Goal: Transaction & Acquisition: Purchase product/service

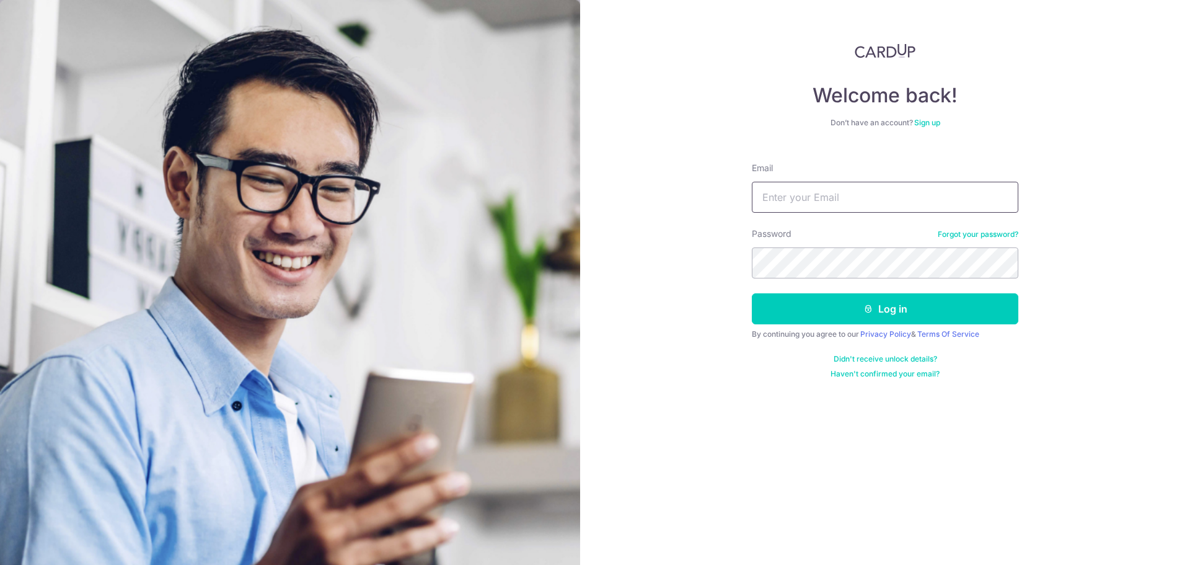
click at [849, 203] on input "Email" at bounding box center [885, 197] width 267 height 31
type input "[PERSON_NAME][DOMAIN_NAME][EMAIL_ADDRESS][DOMAIN_NAME]"
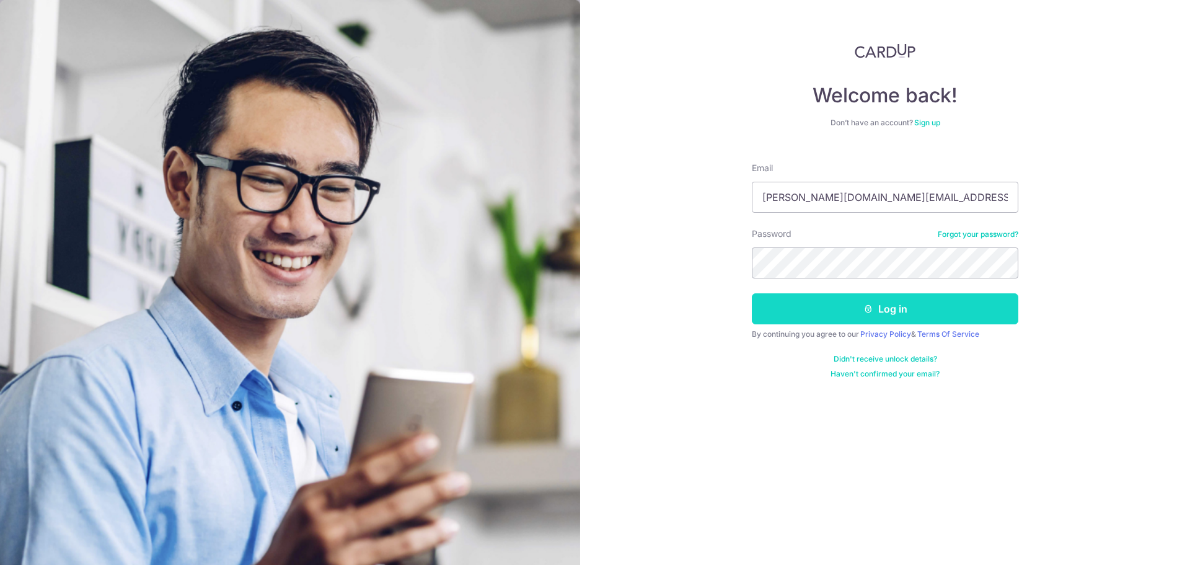
click at [861, 306] on button "Log in" at bounding box center [885, 308] width 267 height 31
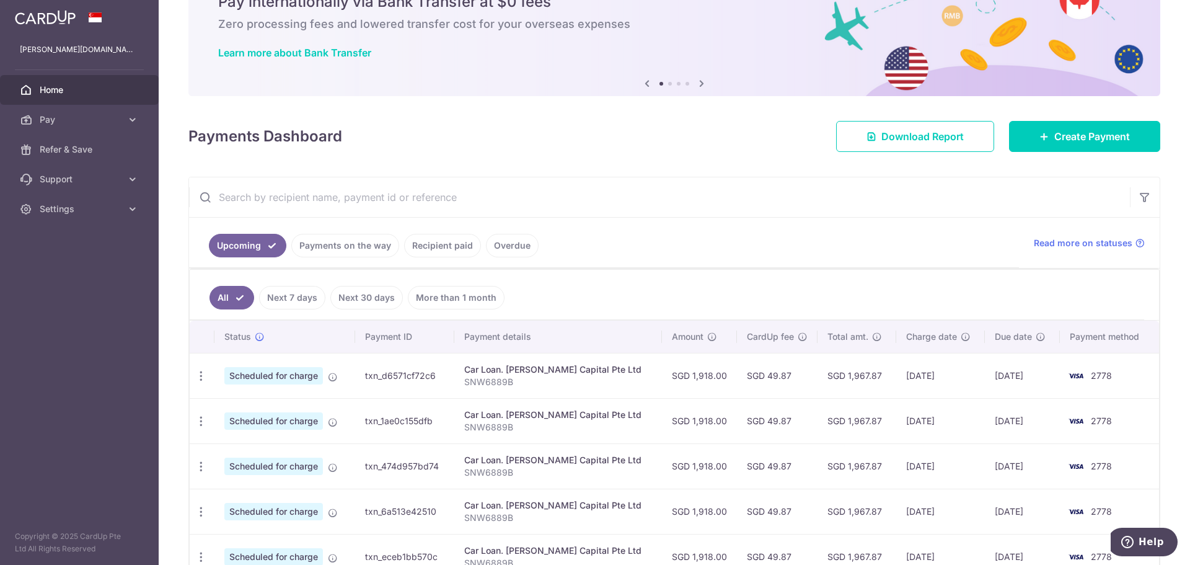
scroll to position [124, 0]
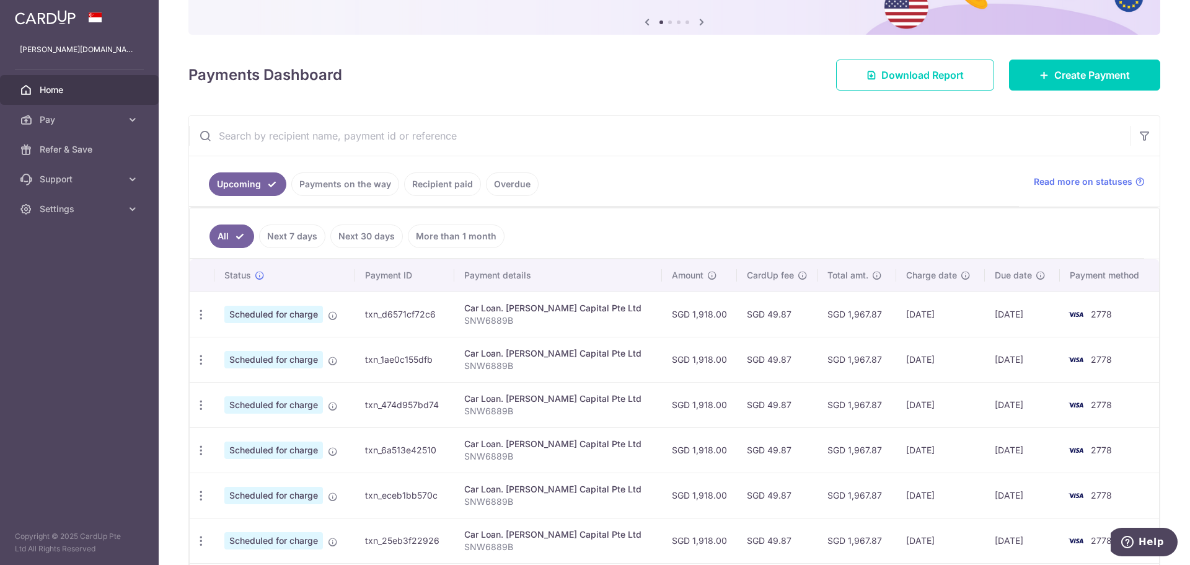
click at [526, 317] on p "SNW6889B" at bounding box center [558, 320] width 188 height 12
click at [1060, 61] on link "Create Payment" at bounding box center [1084, 75] width 151 height 31
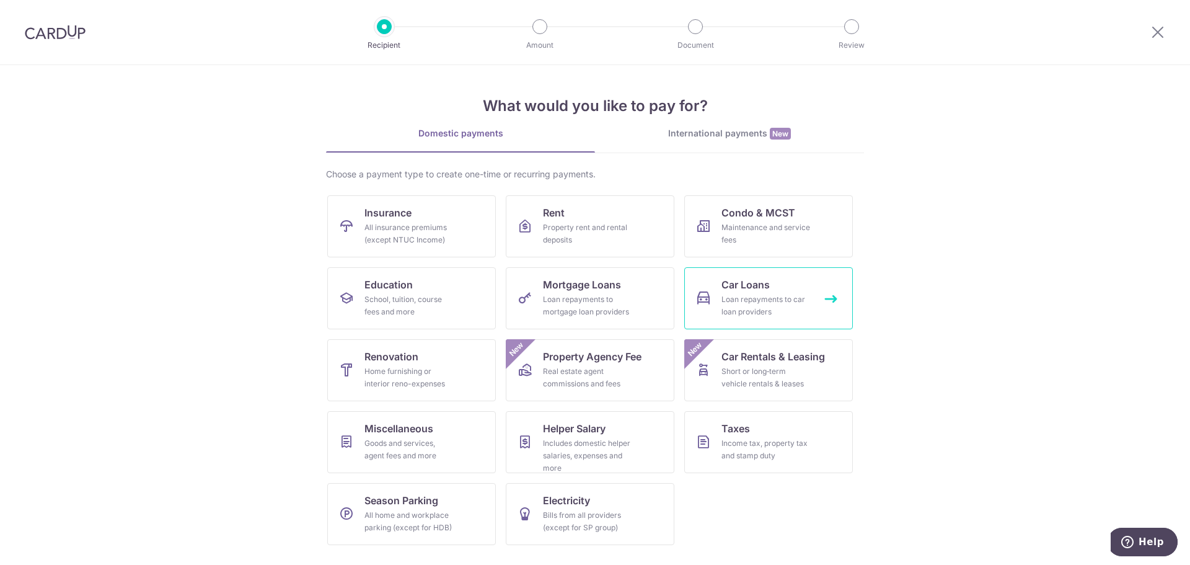
click at [769, 282] on span "Car Loans" at bounding box center [745, 284] width 48 height 15
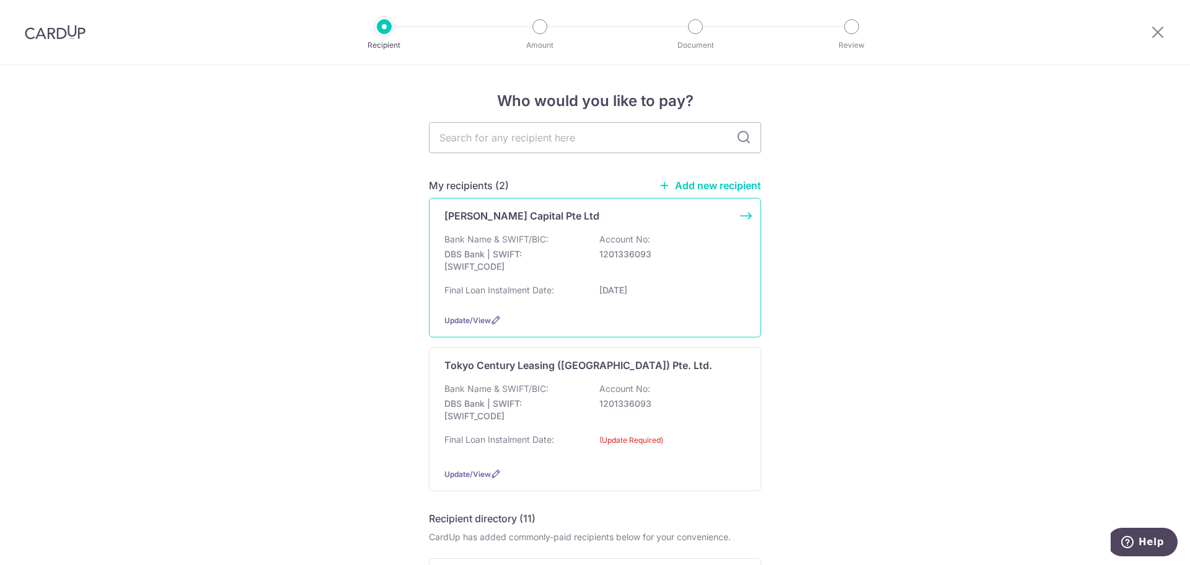
click at [537, 267] on p "DBS Bank | SWIFT: DBSSSGSGXXX" at bounding box center [513, 260] width 139 height 25
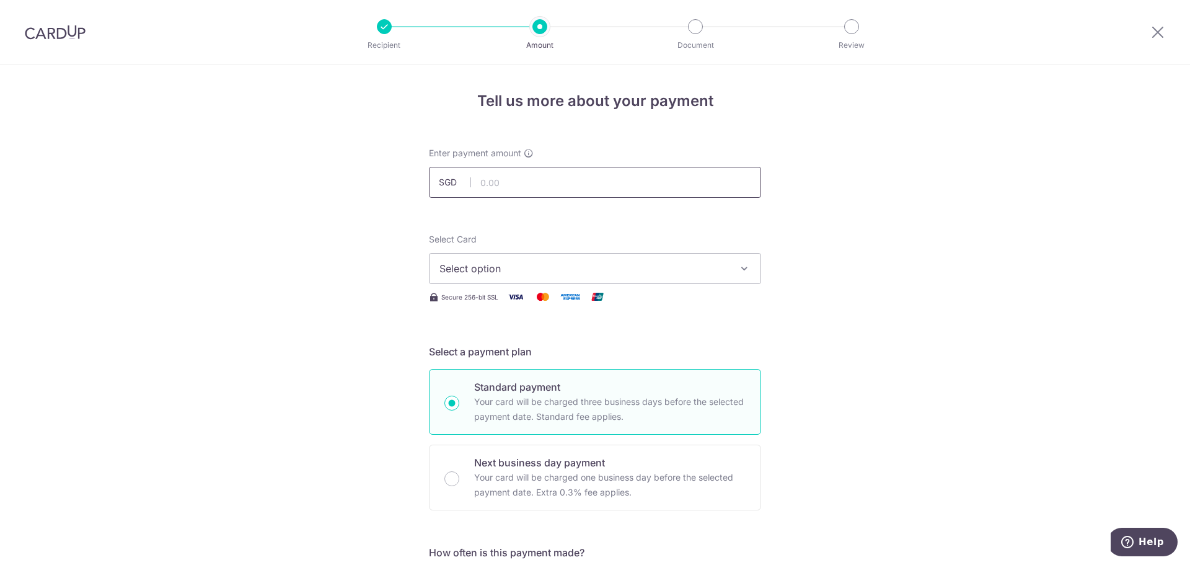
click at [514, 185] on input "text" at bounding box center [595, 182] width 332 height 31
type input "1,918.00"
click at [496, 275] on span "Select option" at bounding box center [583, 268] width 289 height 15
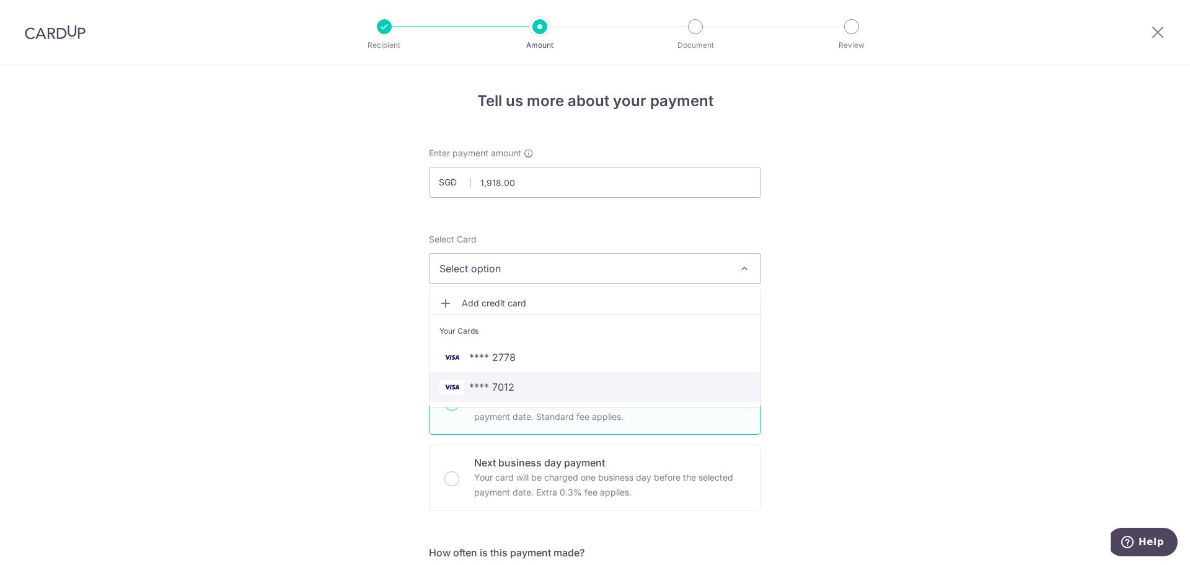
click at [526, 381] on span "**** 7012" at bounding box center [594, 386] width 311 height 15
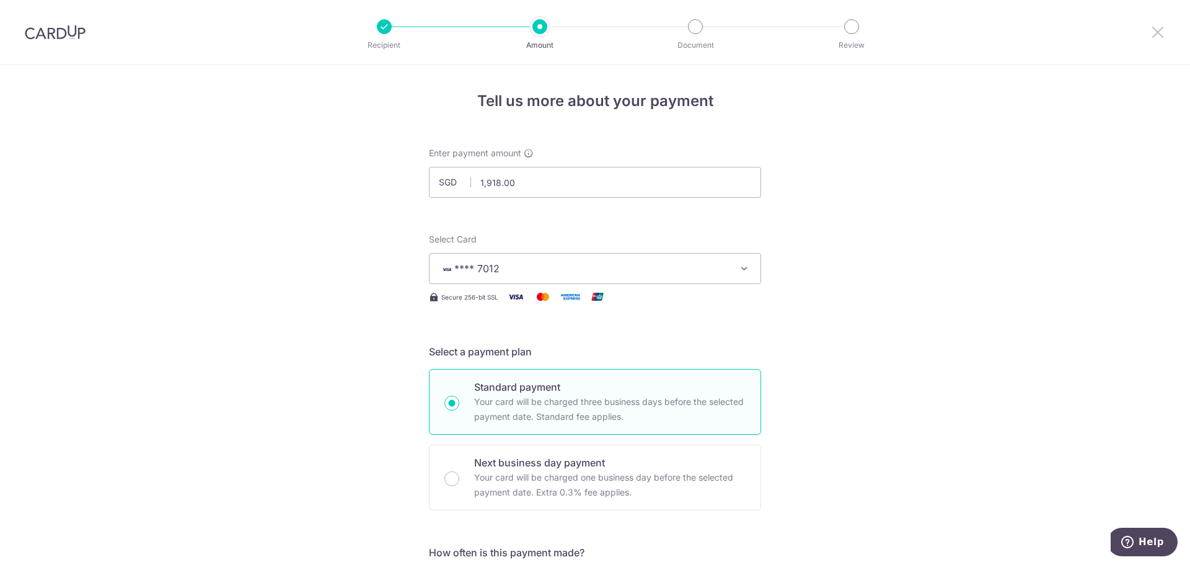
drag, startPoint x: 1162, startPoint y: 28, endPoint x: 650, endPoint y: 54, distance: 513.2
click at [1162, 28] on icon at bounding box center [1157, 31] width 15 height 15
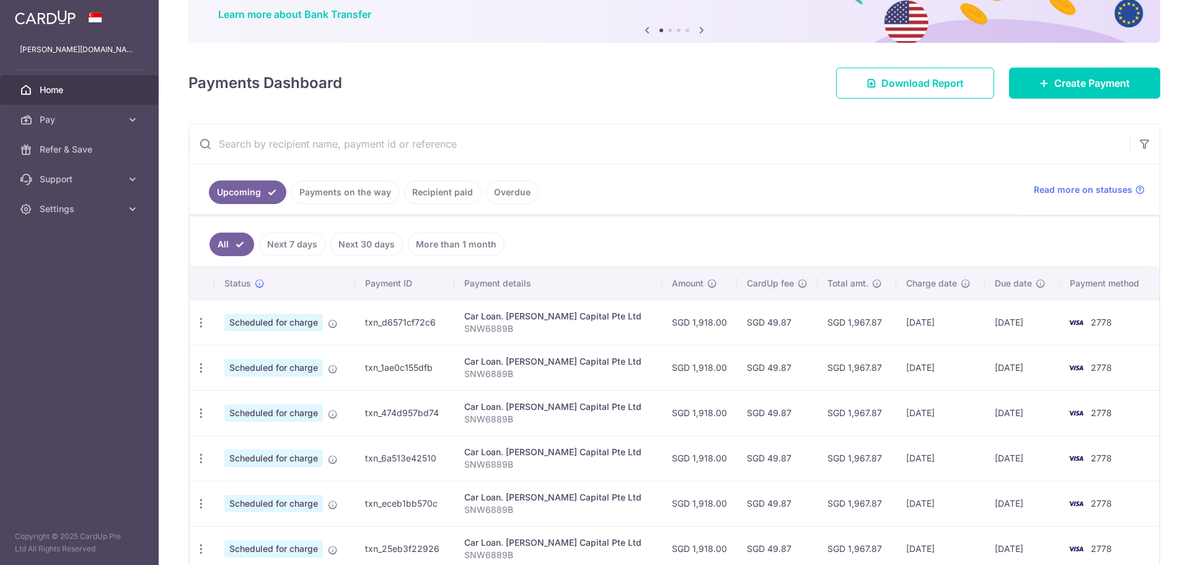
scroll to position [62, 0]
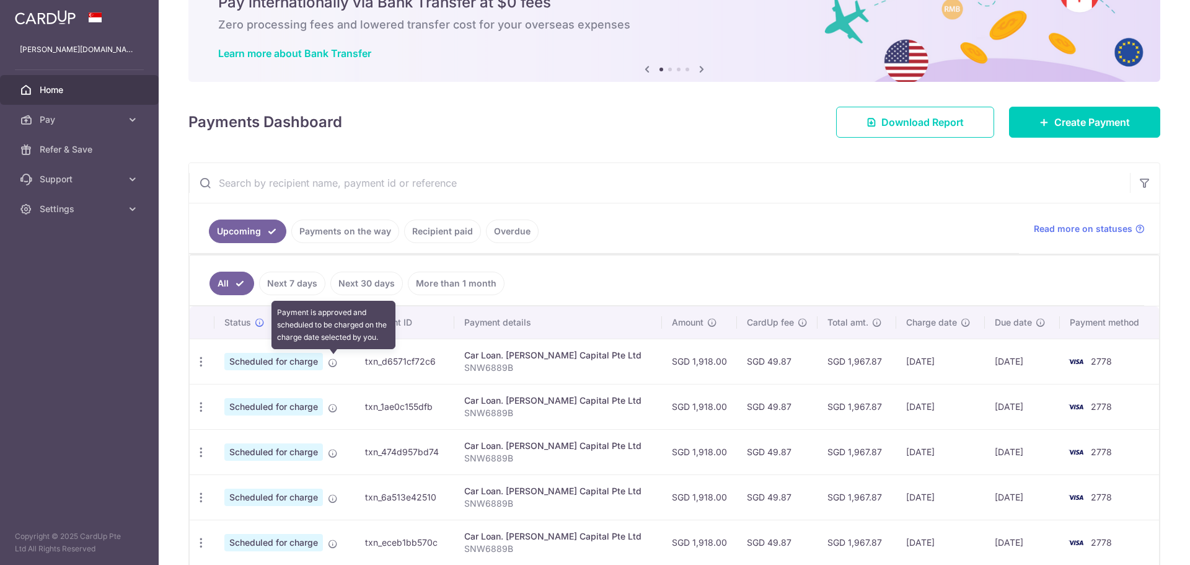
click at [332, 360] on icon at bounding box center [333, 363] width 10 height 10
click at [284, 366] on span "Scheduled for charge" at bounding box center [273, 361] width 99 height 17
click at [483, 361] on p "SNW6889B" at bounding box center [558, 367] width 188 height 12
click at [395, 364] on td "txn_d6571cf72c6" at bounding box center [404, 360] width 99 height 45
click at [294, 350] on td "Scheduled for charge" at bounding box center [284, 360] width 141 height 45
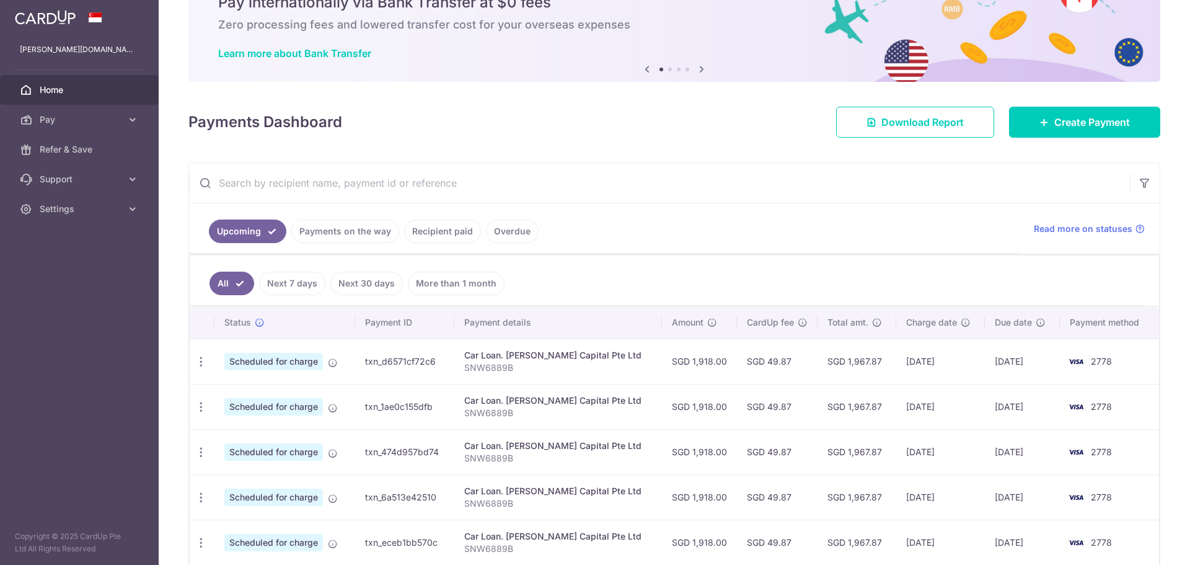
click at [279, 362] on span "Scheduled for charge" at bounding box center [273, 361] width 99 height 17
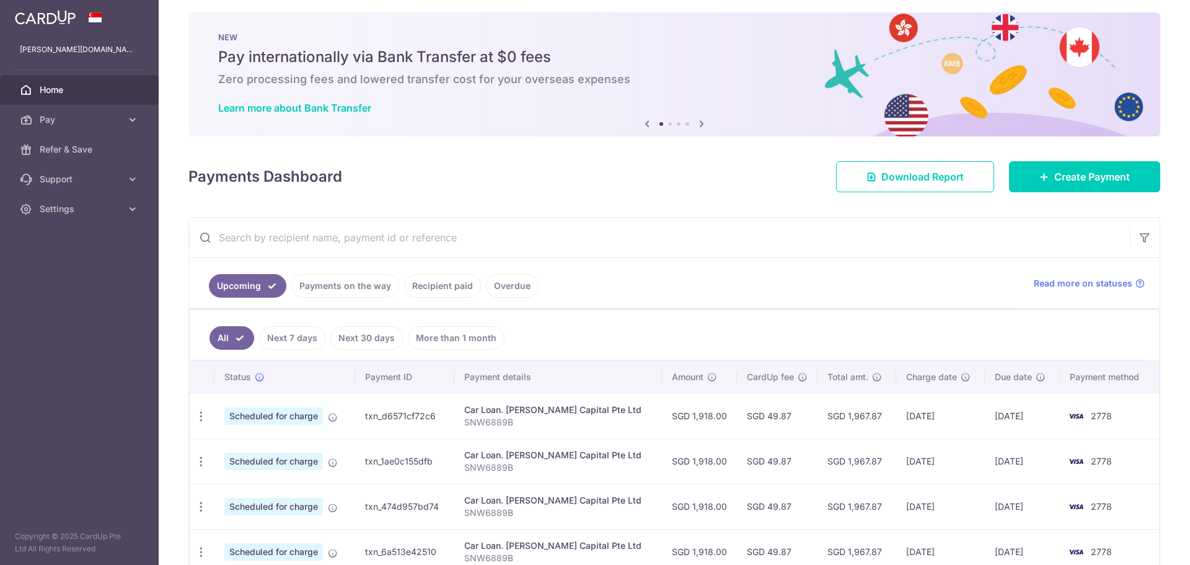
scroll to position [0, 0]
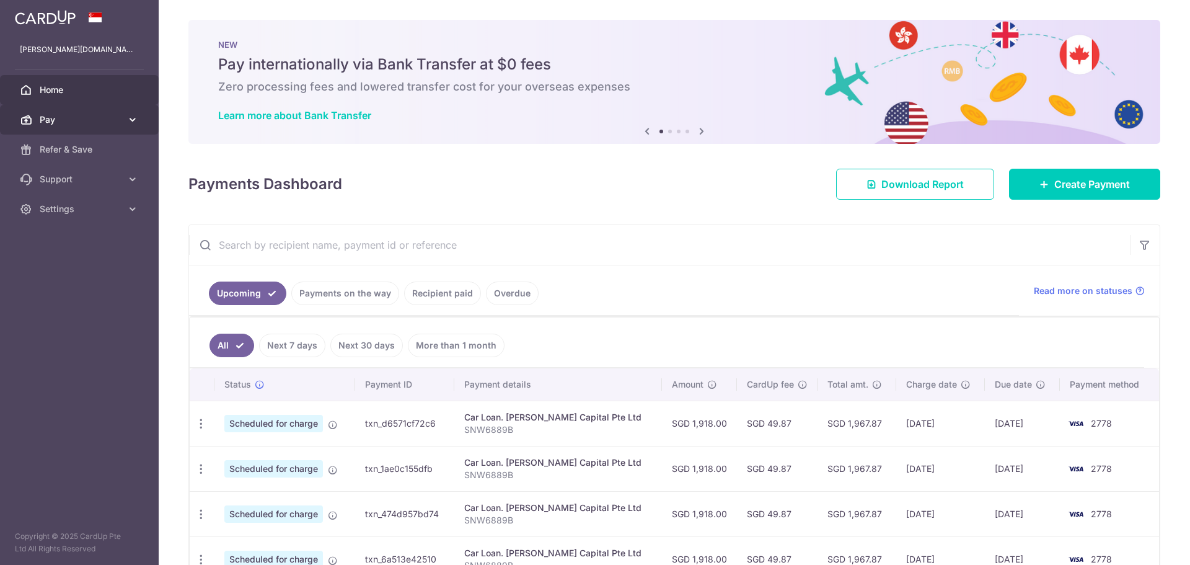
click at [50, 123] on span "Pay" at bounding box center [81, 119] width 82 height 12
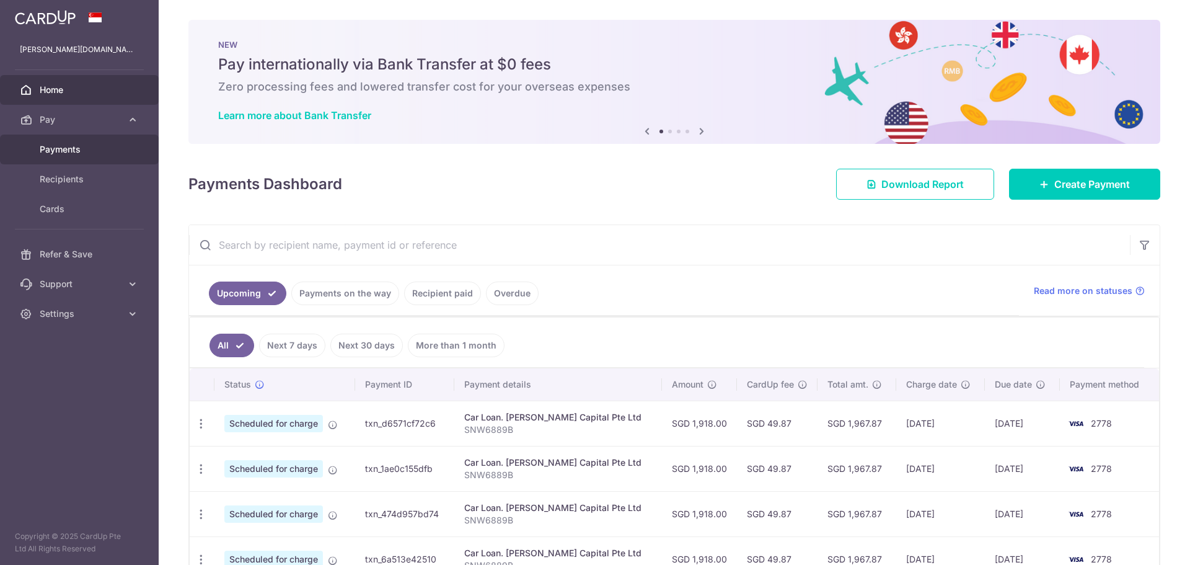
click at [56, 159] on link "Payments" at bounding box center [79, 149] width 159 height 30
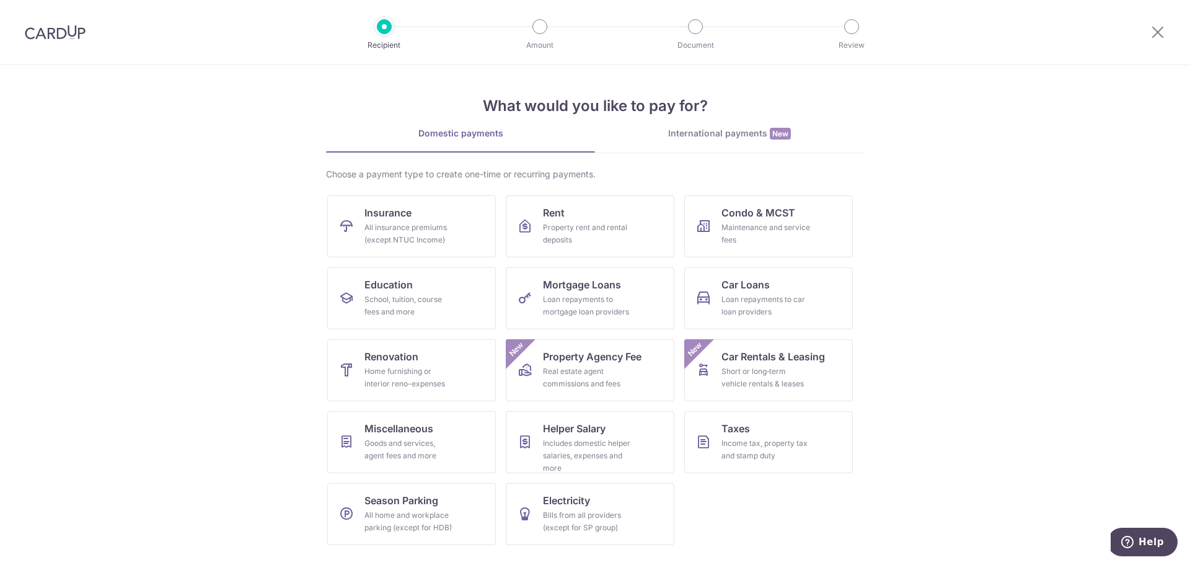
click at [80, 32] on img at bounding box center [55, 32] width 61 height 15
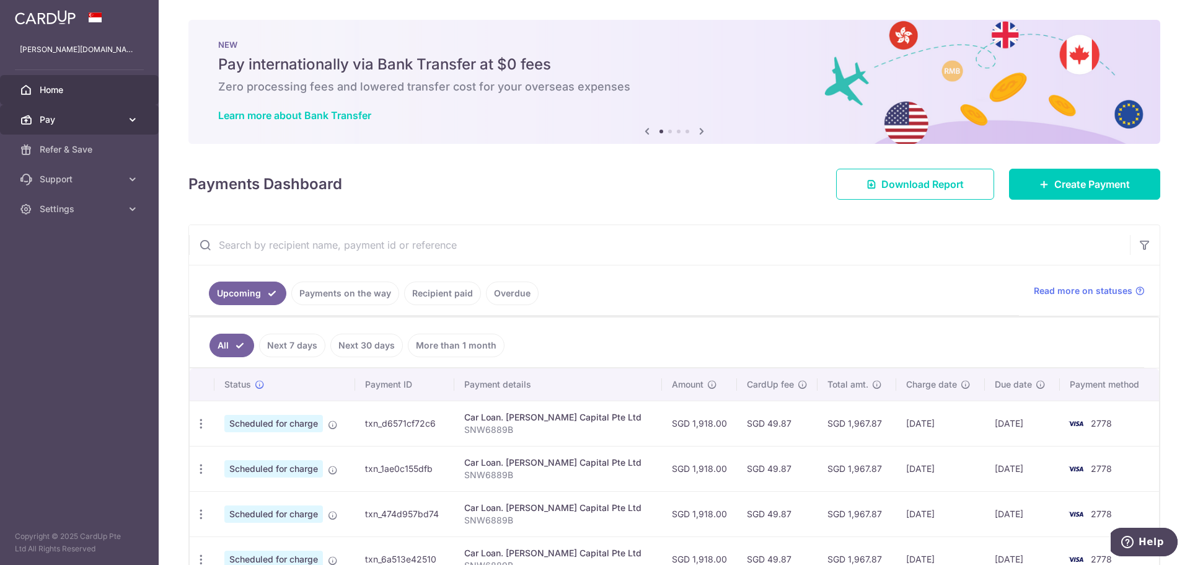
click at [65, 116] on span "Pay" at bounding box center [81, 119] width 82 height 12
click at [352, 291] on link "Payments on the way" at bounding box center [345, 293] width 108 height 24
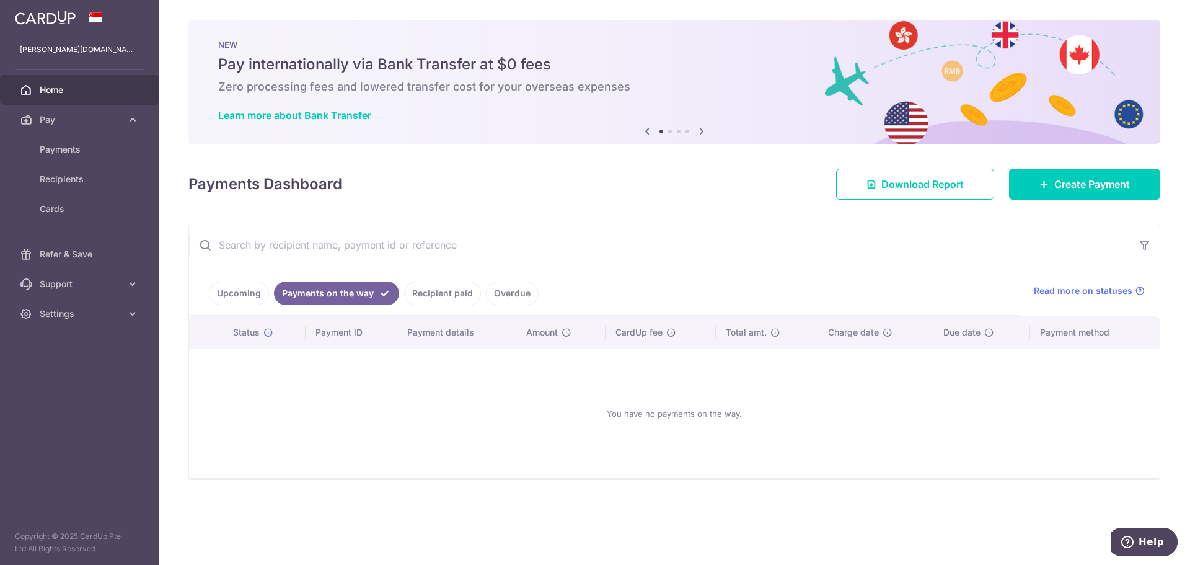
click at [433, 297] on link "Recipient paid" at bounding box center [442, 293] width 77 height 24
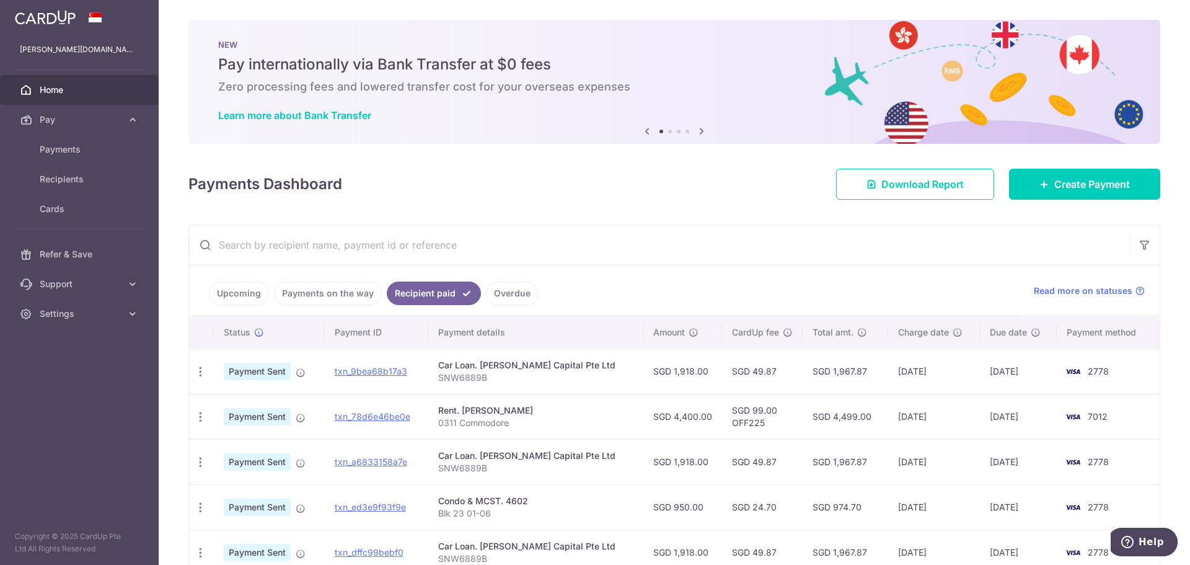
click at [233, 291] on link "Upcoming" at bounding box center [239, 293] width 60 height 24
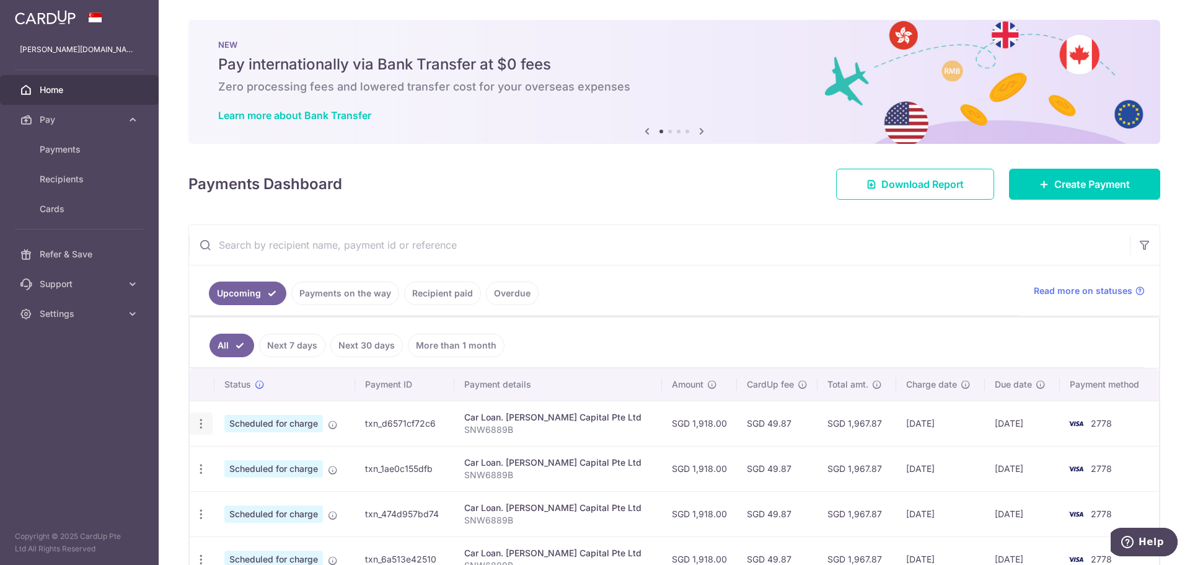
click at [202, 425] on icon "button" at bounding box center [201, 423] width 13 height 13
click at [258, 456] on span "Update payment" at bounding box center [267, 457] width 84 height 15
radio input "true"
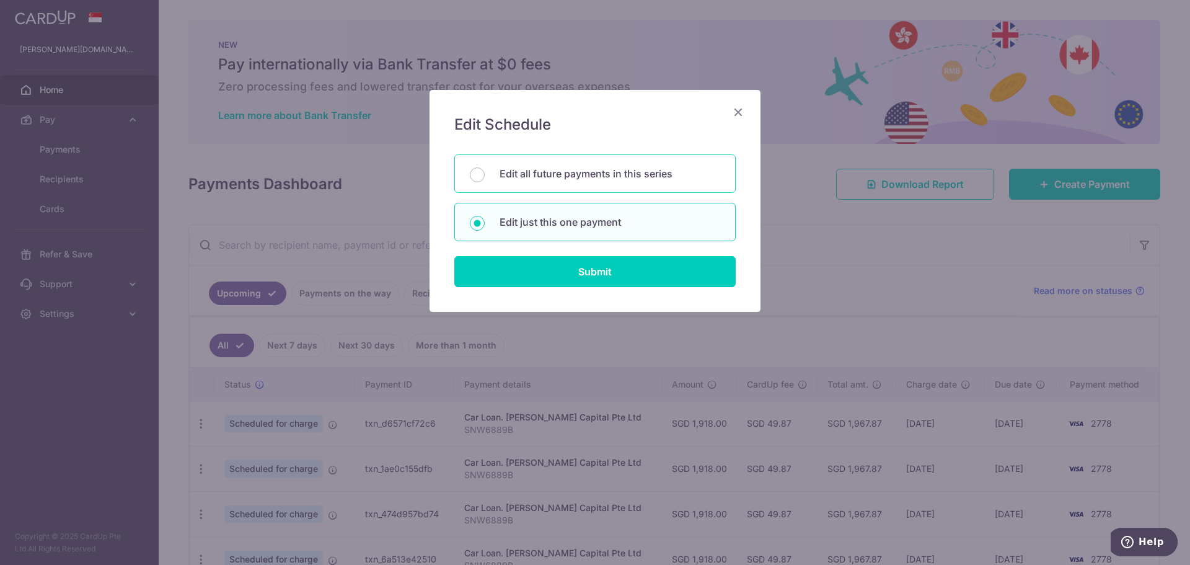
click at [581, 180] on p "Edit all future payments in this series" at bounding box center [610, 173] width 221 height 15
click at [485, 180] on input "Edit all future payments in this series" at bounding box center [477, 174] width 15 height 15
radio input "true"
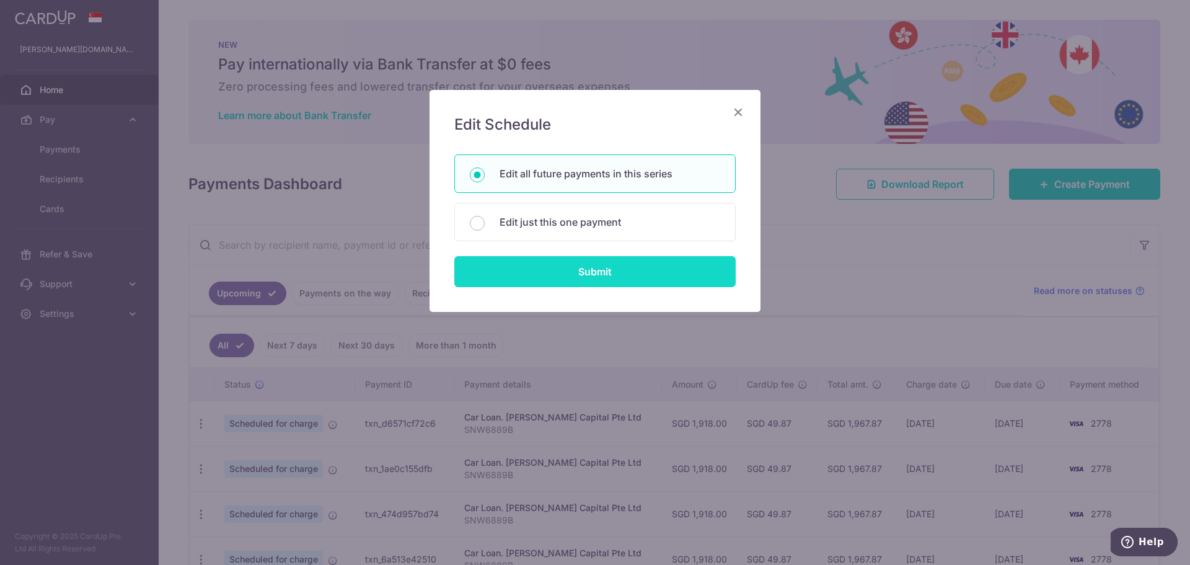
click at [582, 274] on input "Submit" at bounding box center [594, 271] width 281 height 31
radio input "true"
type input "1,918.00"
type input "SNW6889B"
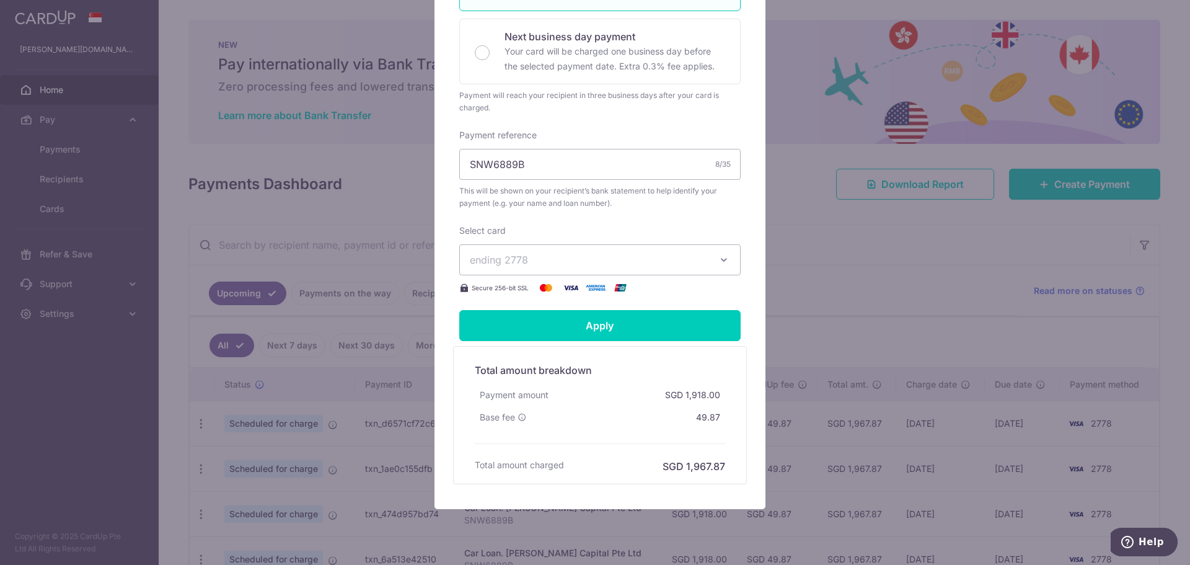
scroll to position [348, 0]
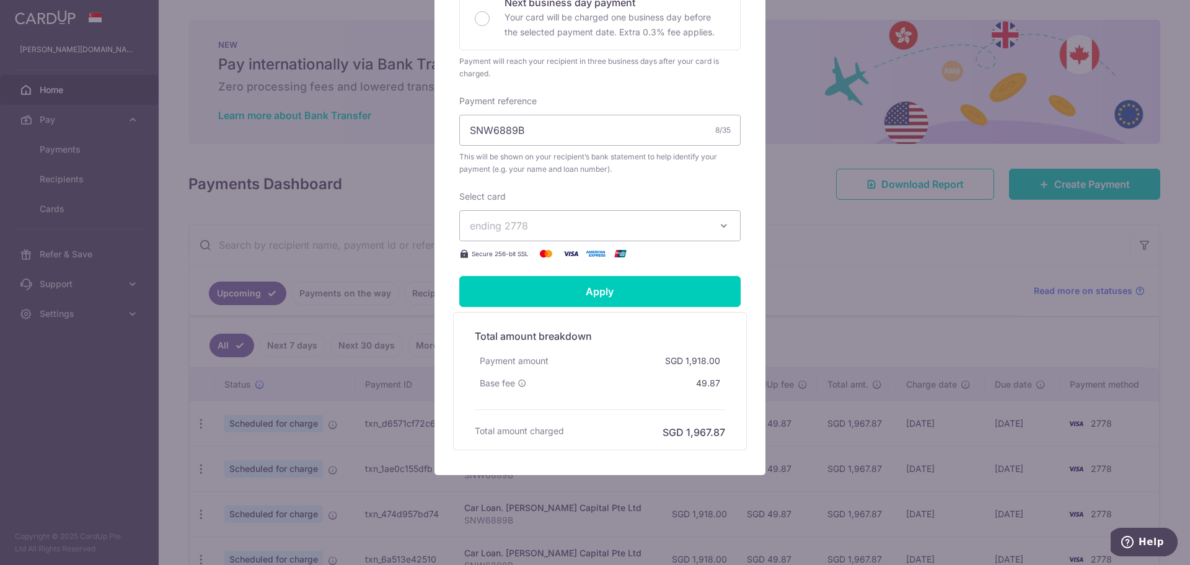
click at [720, 233] on button "ending 2778" at bounding box center [599, 225] width 281 height 31
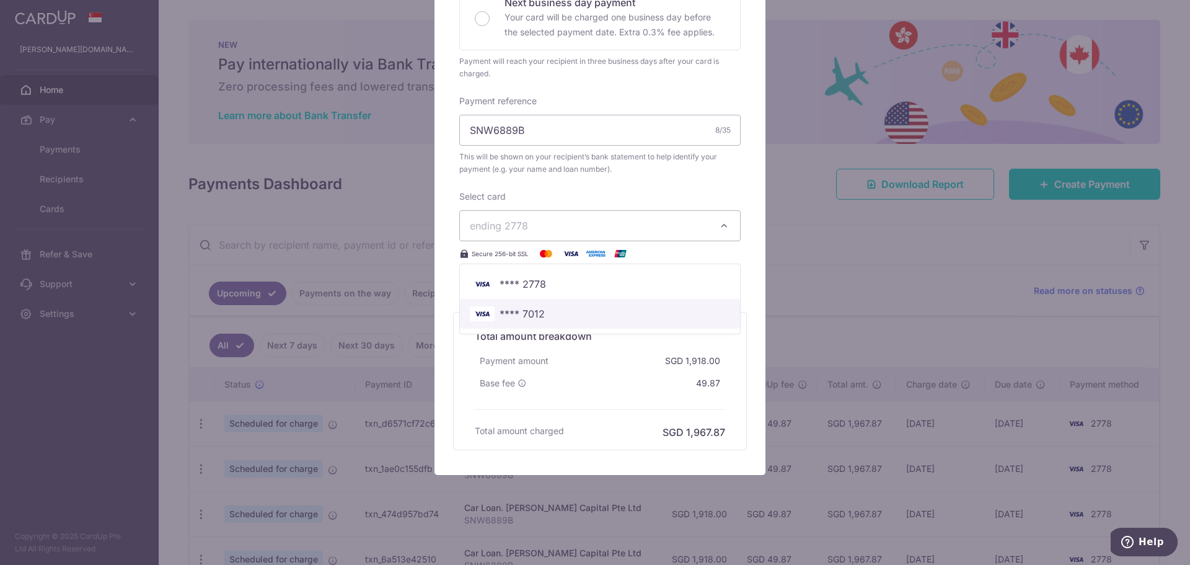
click at [539, 321] on link "**** 7012" at bounding box center [600, 314] width 280 height 30
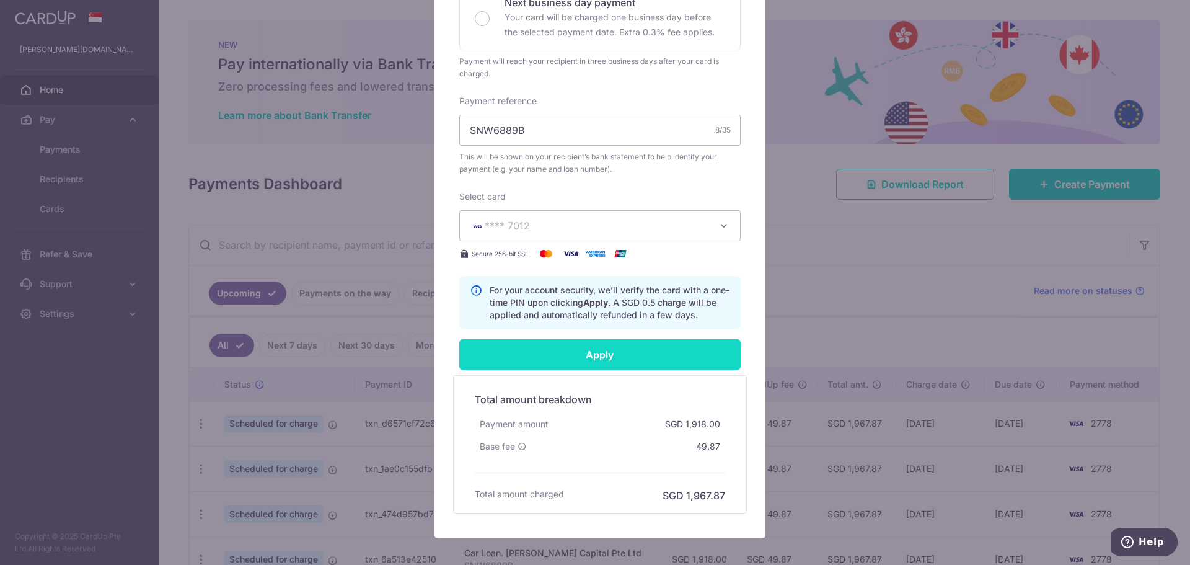
click at [597, 357] on input "Apply" at bounding box center [599, 354] width 281 height 31
type input "Successfully Applied"
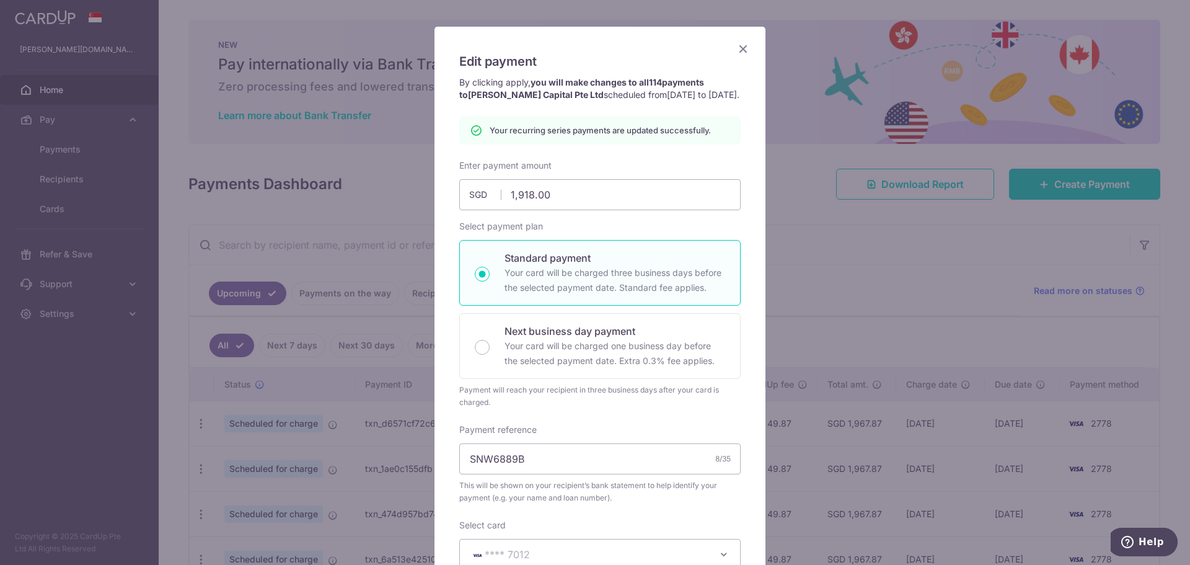
scroll to position [0, 0]
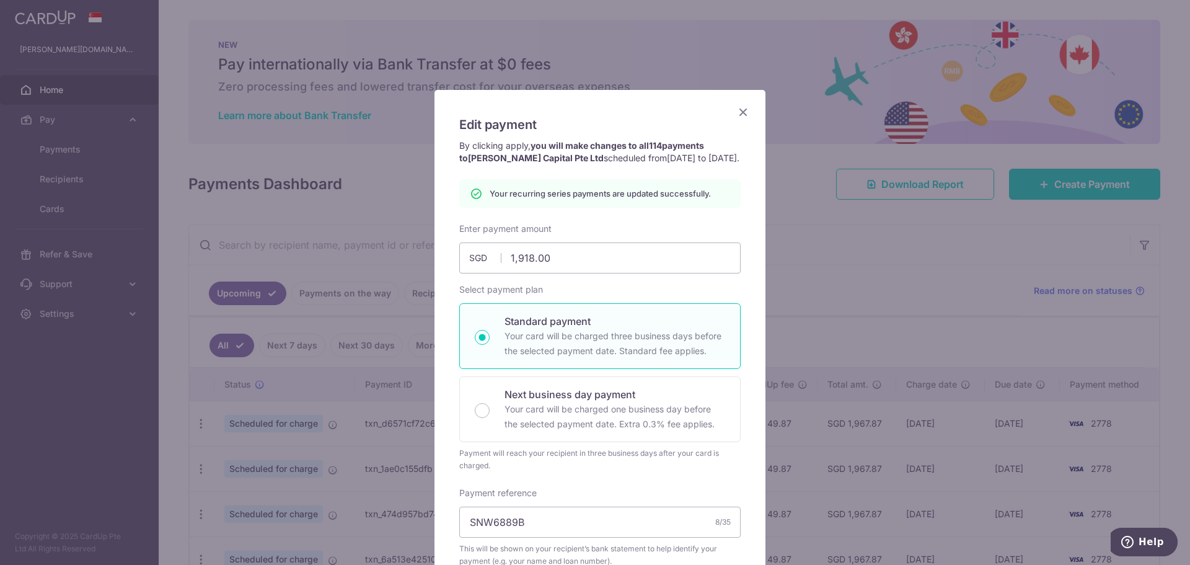
click at [736, 112] on icon "Close" at bounding box center [743, 111] width 15 height 15
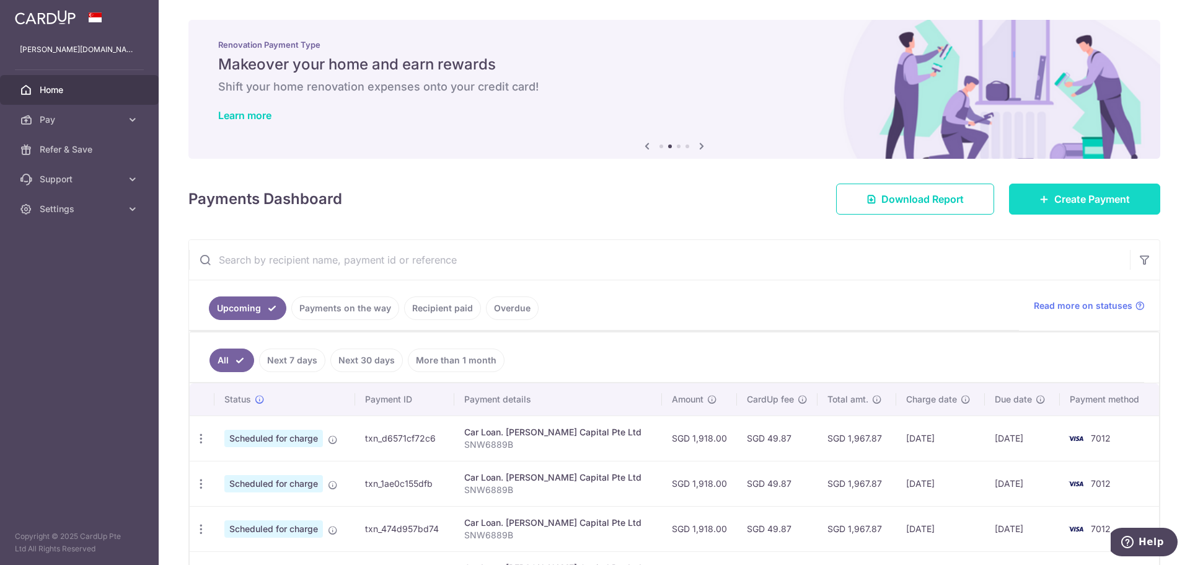
click at [1060, 194] on span "Create Payment" at bounding box center [1092, 199] width 76 height 15
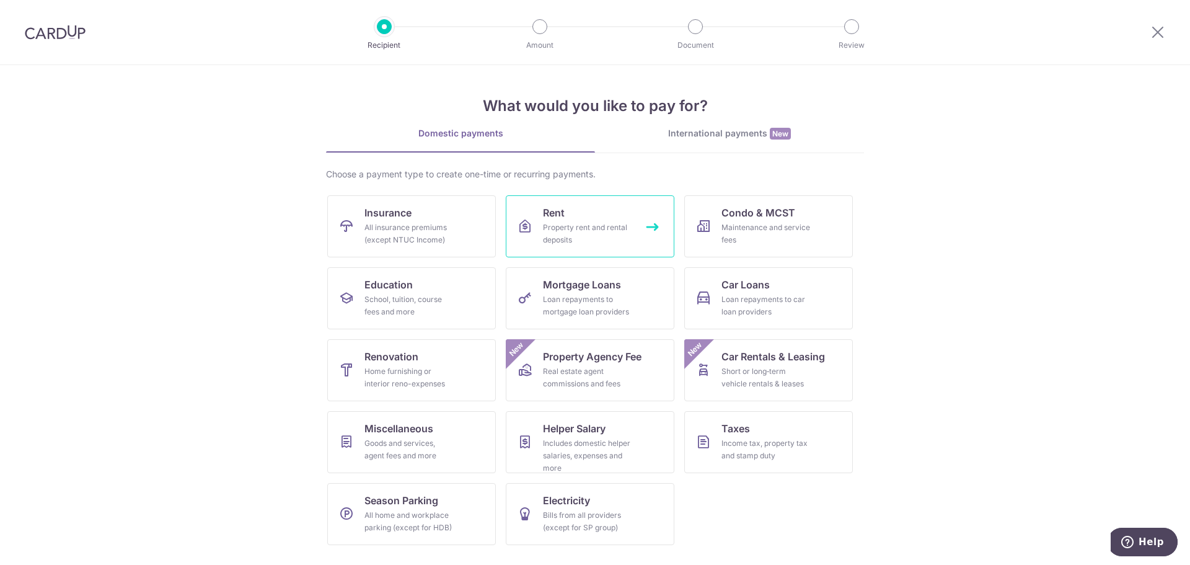
click at [612, 237] on div "Property rent and rental deposits" at bounding box center [587, 233] width 89 height 25
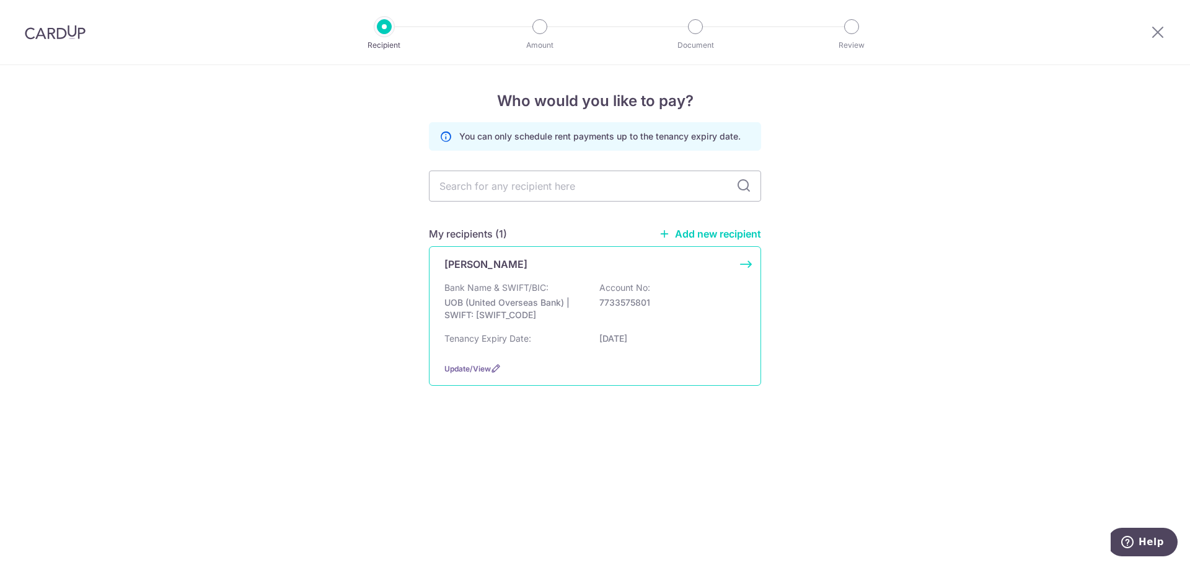
click at [610, 286] on p "Account No:" at bounding box center [624, 287] width 51 height 12
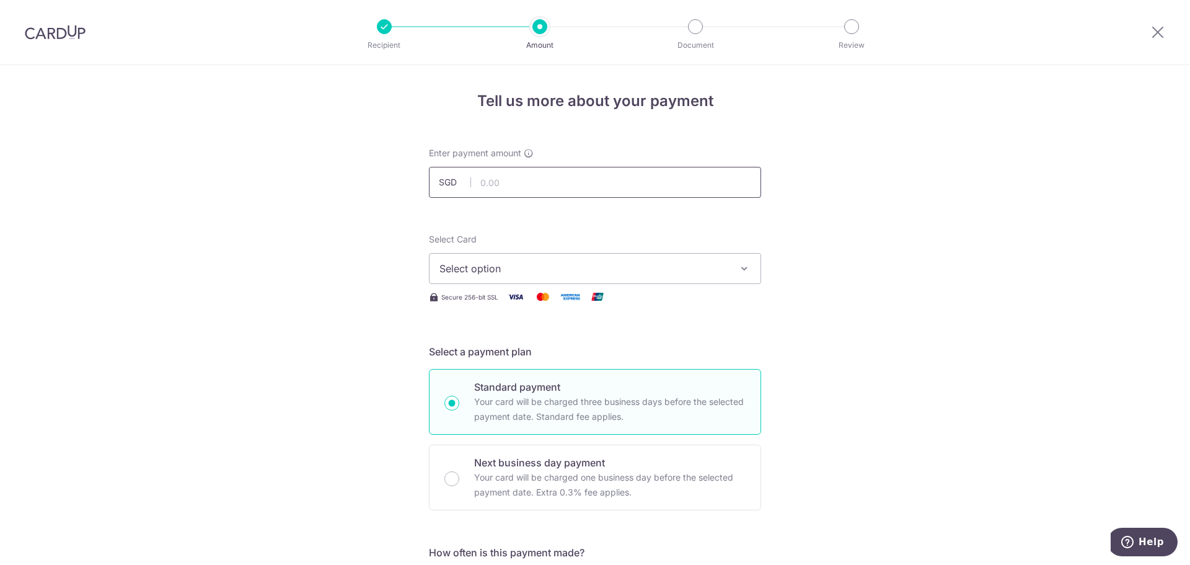
click at [581, 192] on input "text" at bounding box center [595, 182] width 332 height 31
type input "4,400.00"
click at [711, 267] on span "Select option" at bounding box center [583, 268] width 289 height 15
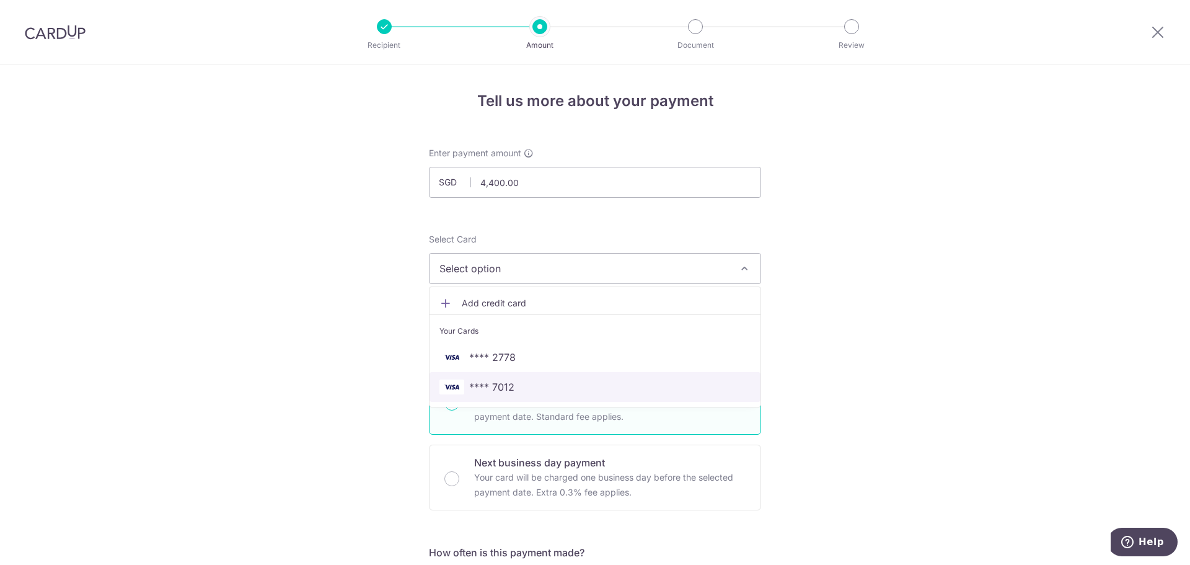
click at [536, 395] on link "**** 7012" at bounding box center [595, 387] width 331 height 30
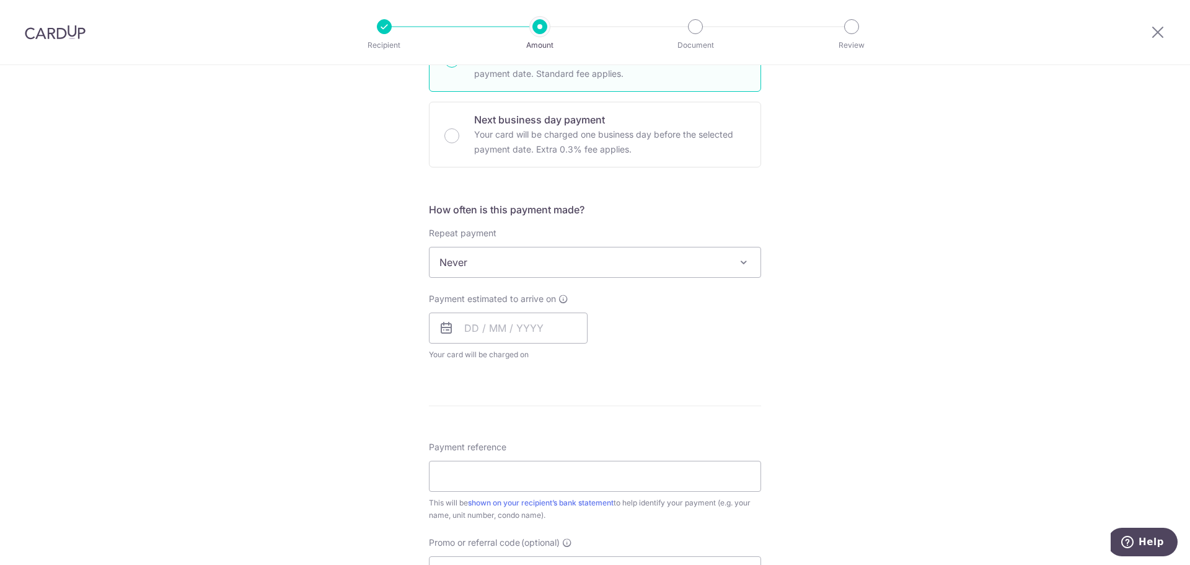
scroll to position [372, 0]
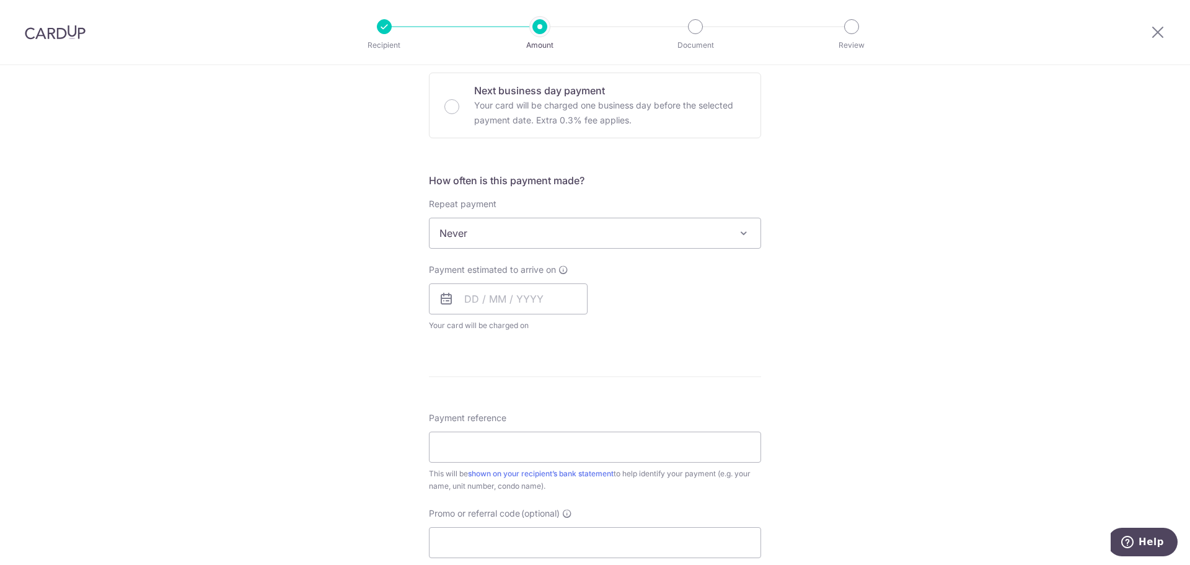
click at [514, 238] on span "Never" at bounding box center [595, 233] width 331 height 30
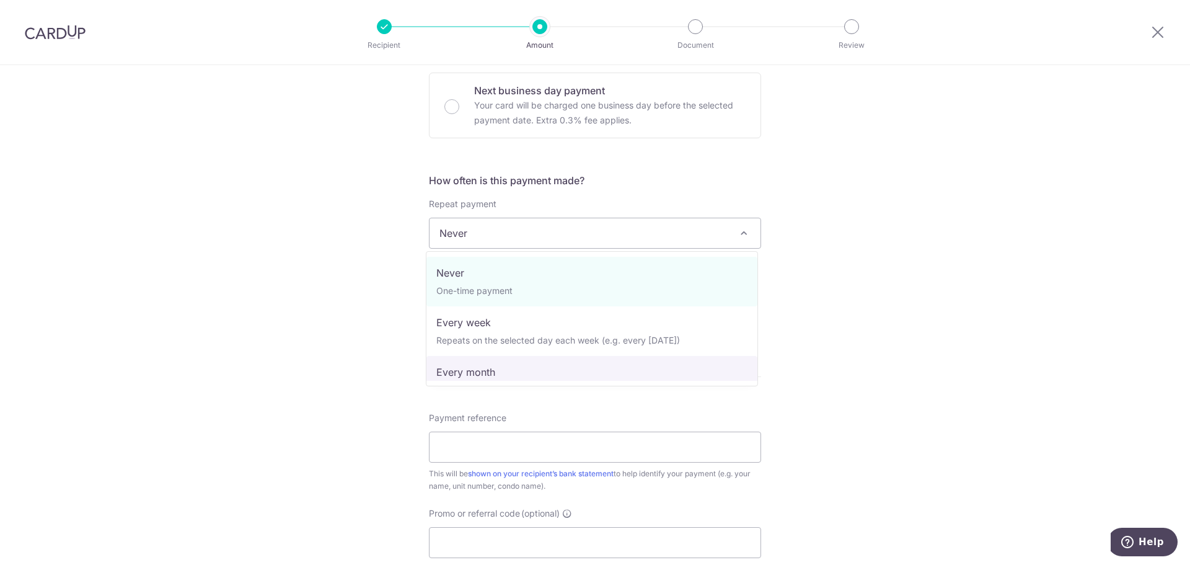
select select "3"
type input "25/09/2026"
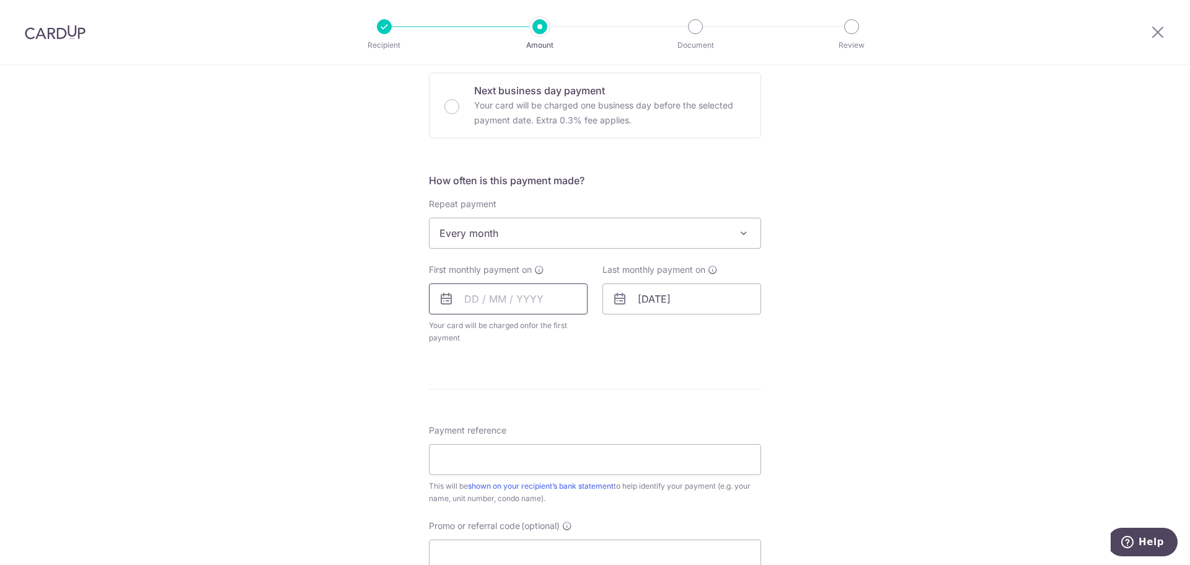
click at [467, 298] on input "text" at bounding box center [508, 298] width 159 height 31
click at [362, 323] on div "Tell us more about your payment Enter payment amount SGD 4,400.00 4400.00 Selec…" at bounding box center [595, 260] width 1190 height 1134
click at [465, 306] on input "text" at bounding box center [508, 298] width 159 height 31
drag, startPoint x: 594, startPoint y: 459, endPoint x: 615, endPoint y: 448, distance: 23.8
click at [594, 459] on link "25" at bounding box center [603, 461] width 20 height 20
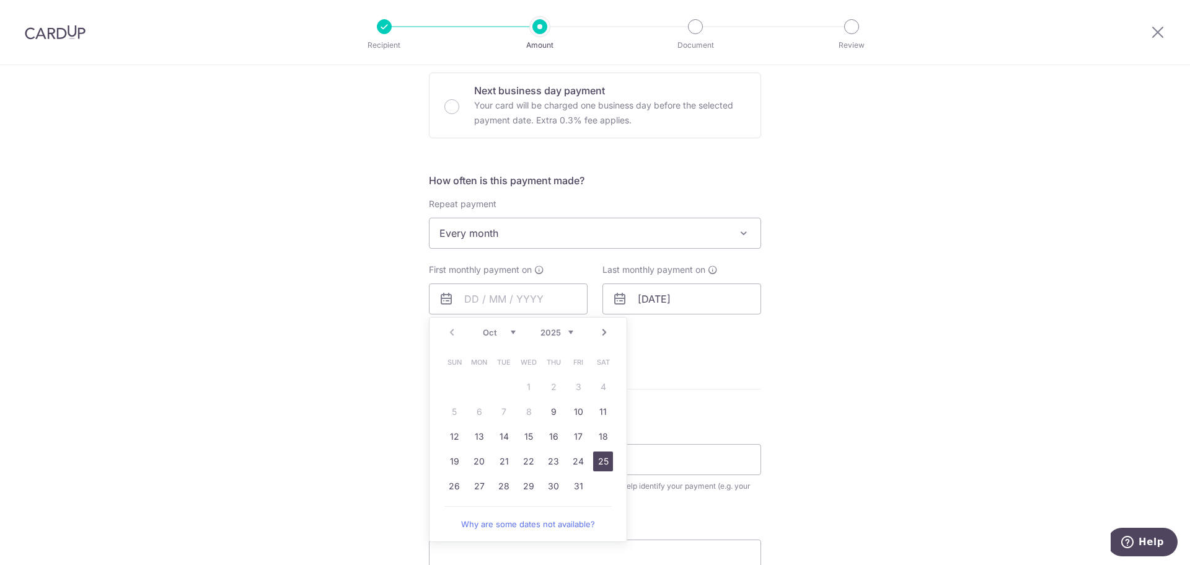
type input "25/10/2025"
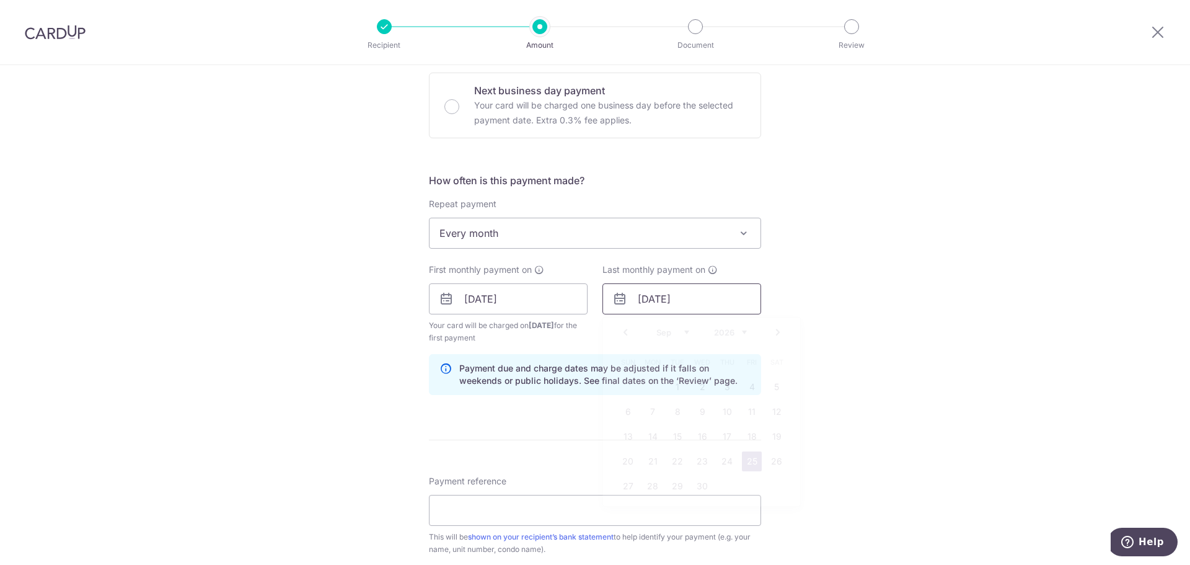
click at [674, 304] on input "25/09/2026" at bounding box center [681, 298] width 159 height 31
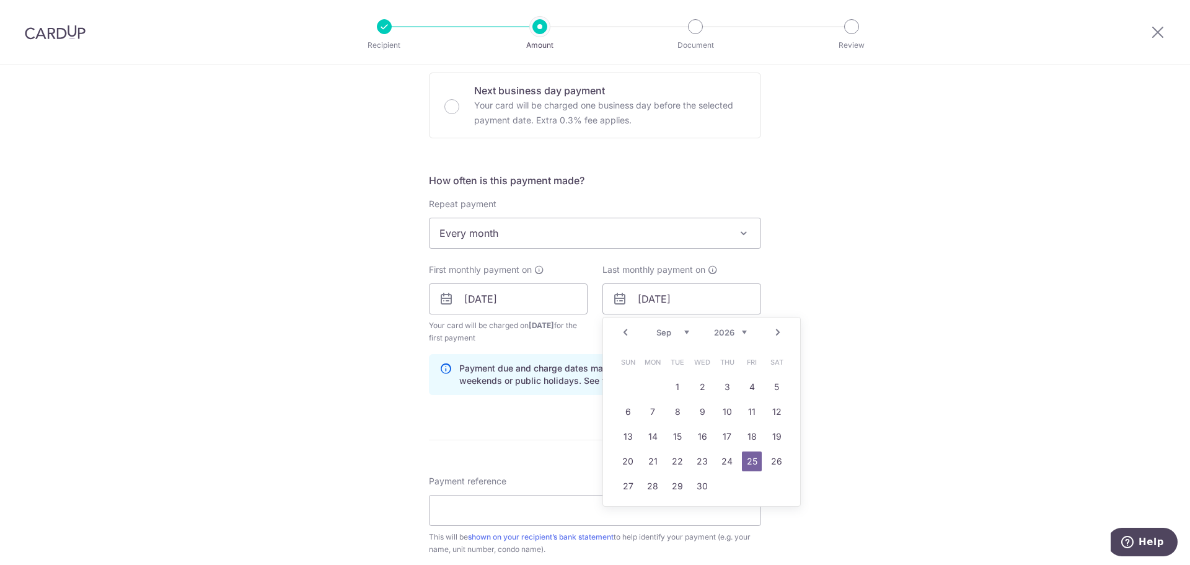
click at [623, 333] on link "Prev" at bounding box center [625, 332] width 15 height 15
click at [678, 487] on link "25" at bounding box center [678, 486] width 20 height 20
type input "25/08/2026"
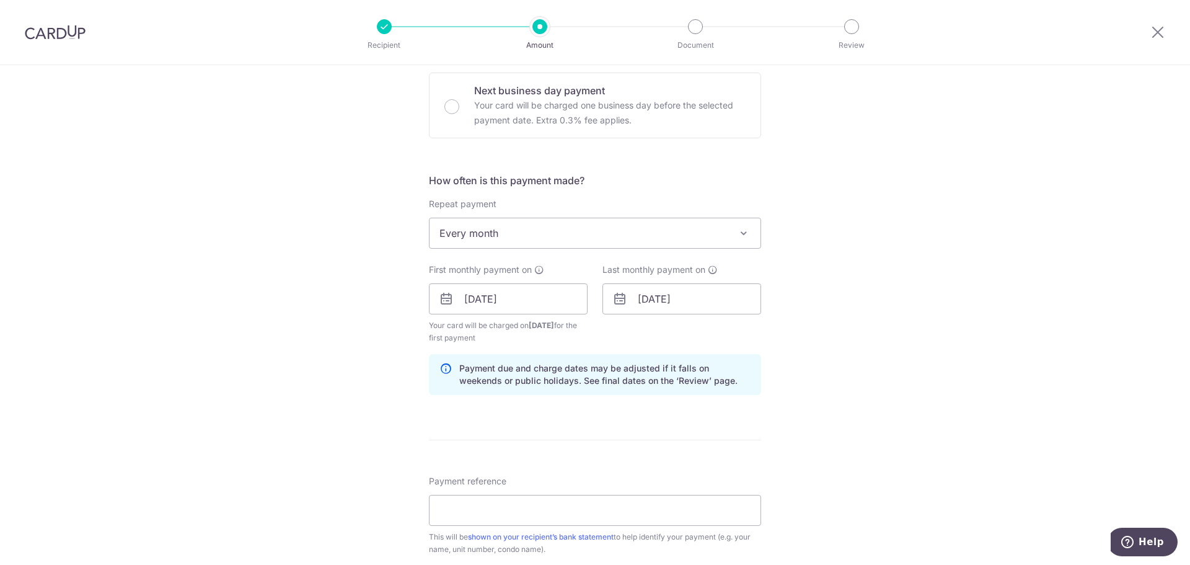
click at [945, 319] on div "Tell us more about your payment Enter payment amount SGD 4,400.00 4400.00 Selec…" at bounding box center [595, 285] width 1190 height 1184
click at [444, 371] on icon at bounding box center [445, 374] width 12 height 25
click at [723, 234] on span "Every month" at bounding box center [595, 233] width 331 height 30
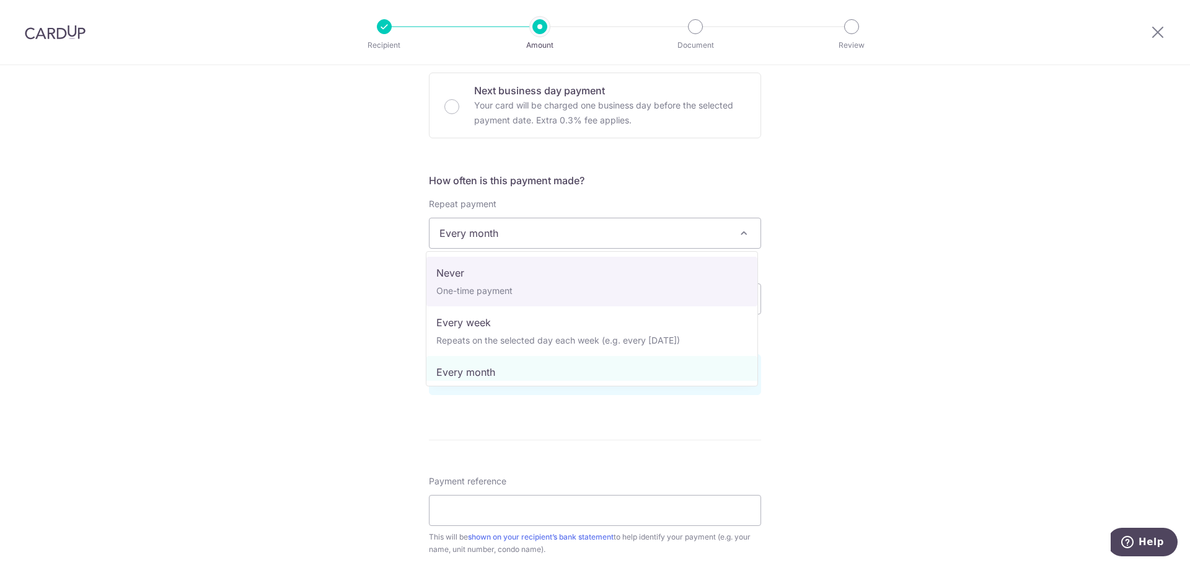
click at [921, 286] on div "Tell us more about your payment Enter payment amount SGD 4,400.00 4400.00 Selec…" at bounding box center [595, 285] width 1190 height 1184
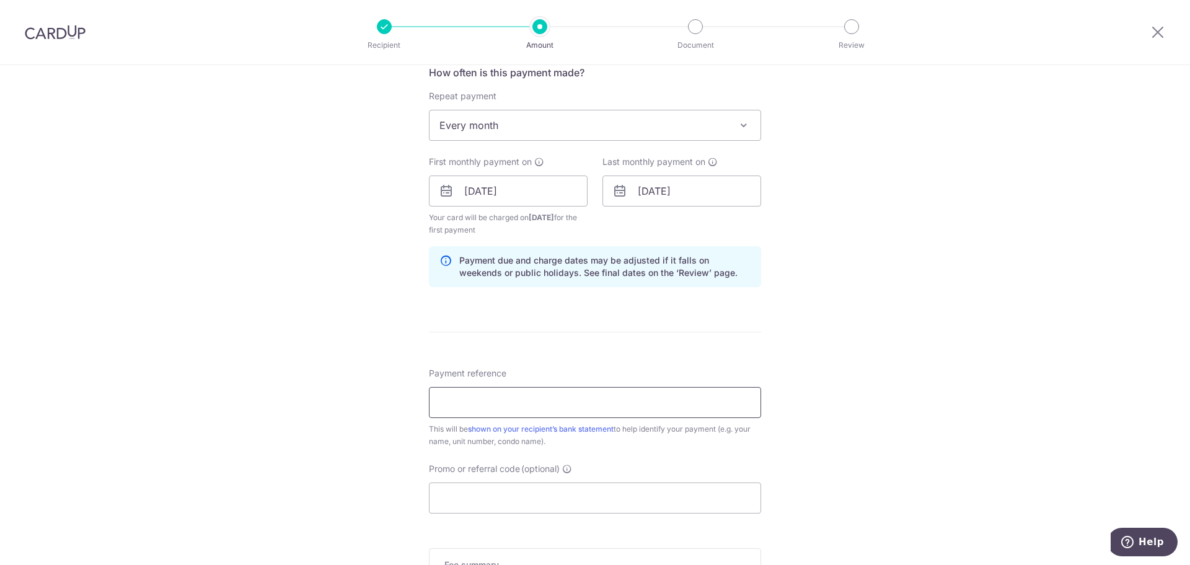
scroll to position [496, 0]
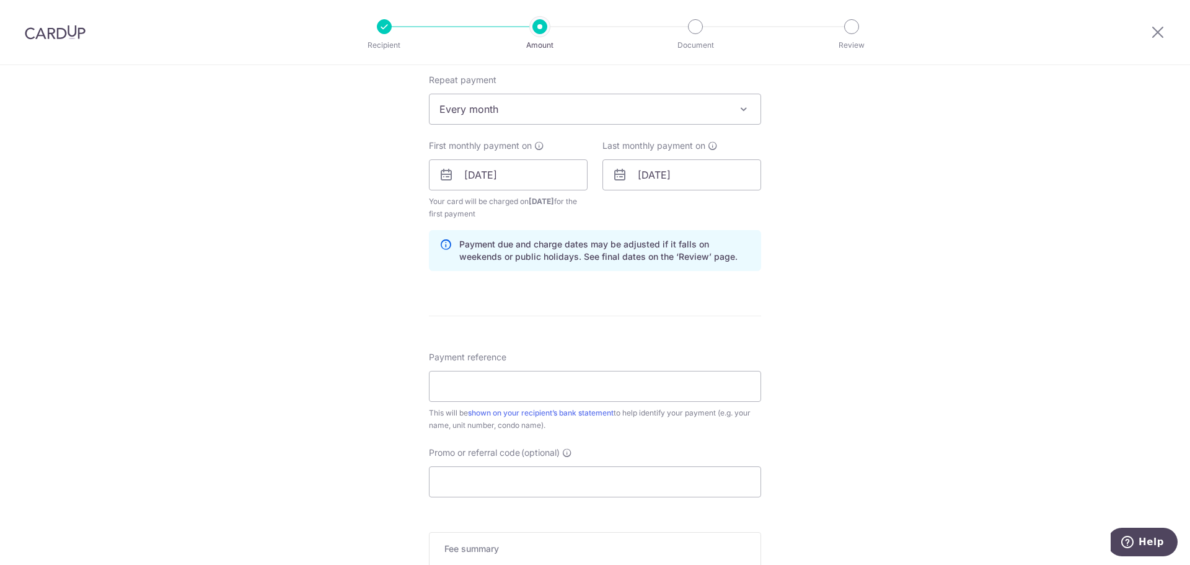
click at [563, 115] on span "Every month" at bounding box center [595, 109] width 331 height 30
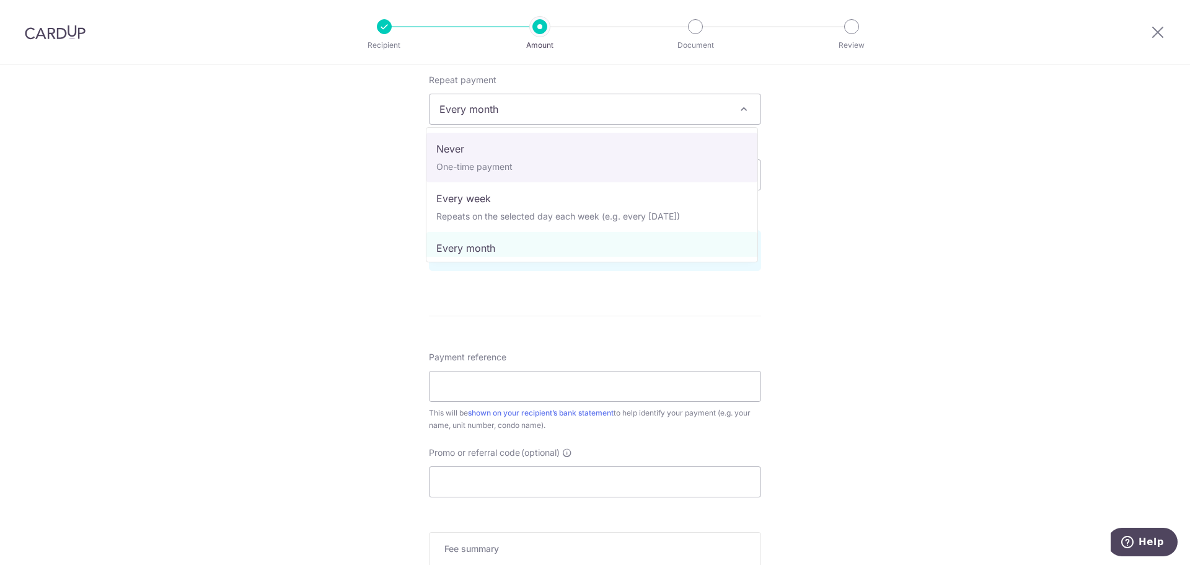
select select "1"
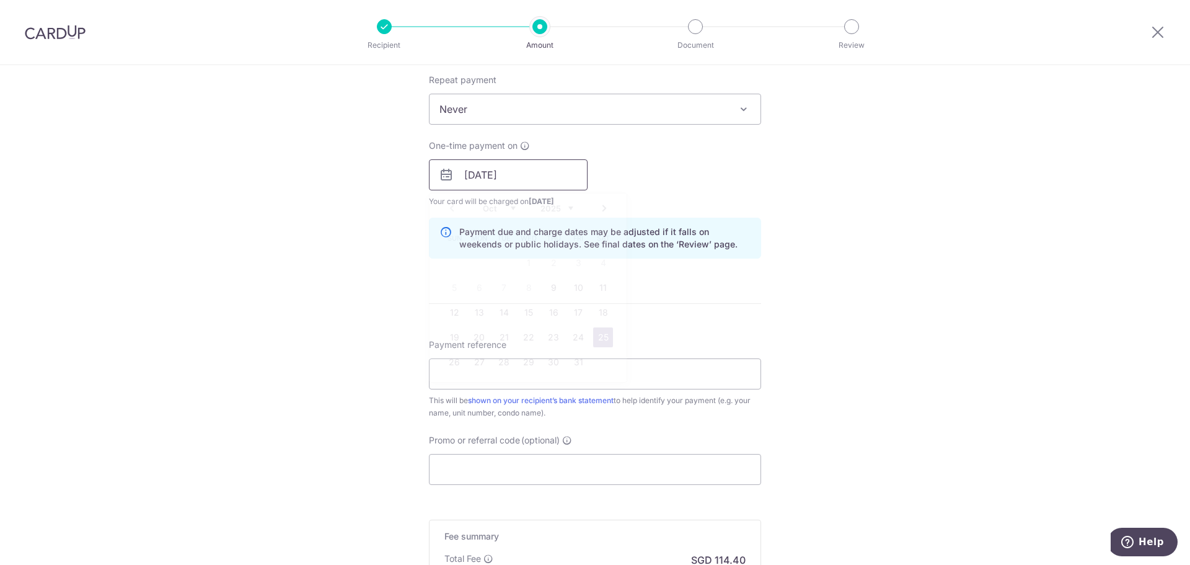
click at [533, 181] on input "25/10/2025" at bounding box center [508, 174] width 159 height 31
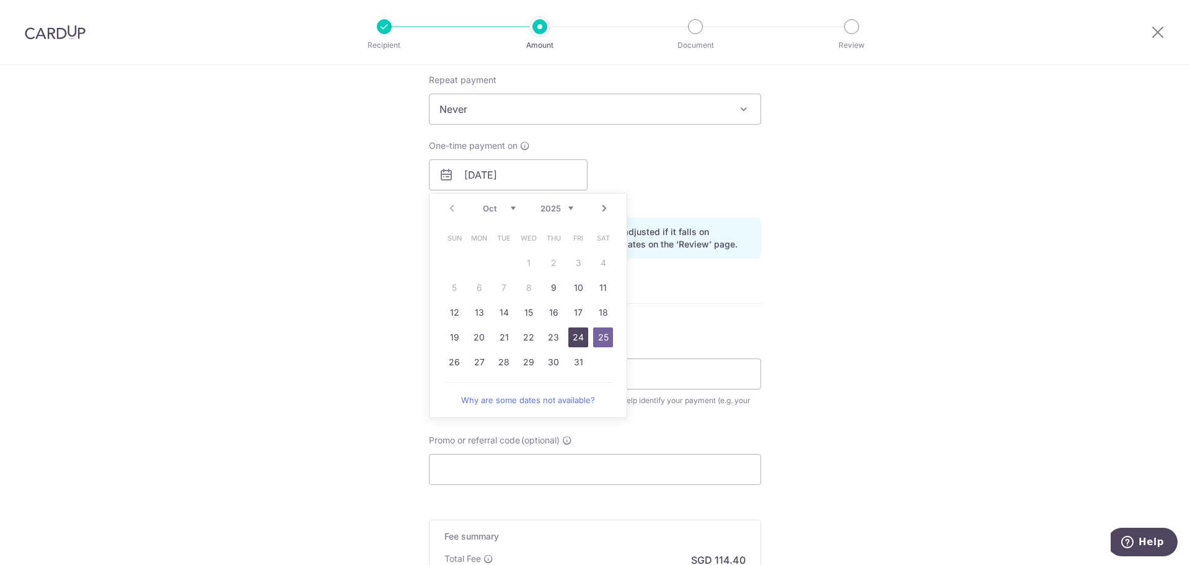
click at [580, 338] on link "24" at bounding box center [578, 337] width 20 height 20
type input "[DATE]"
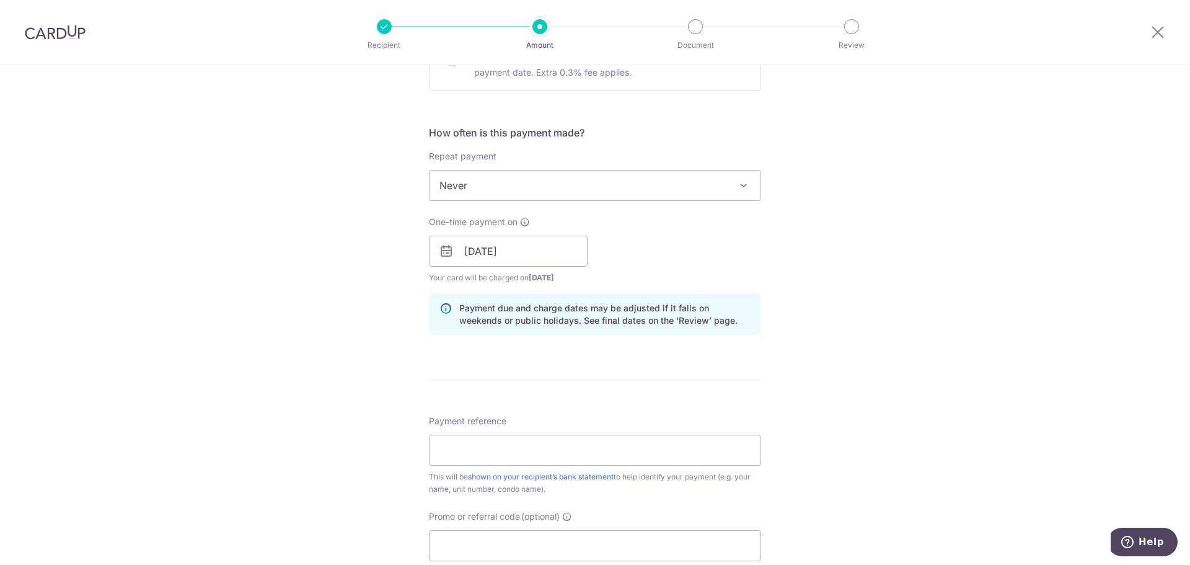
scroll to position [434, 0]
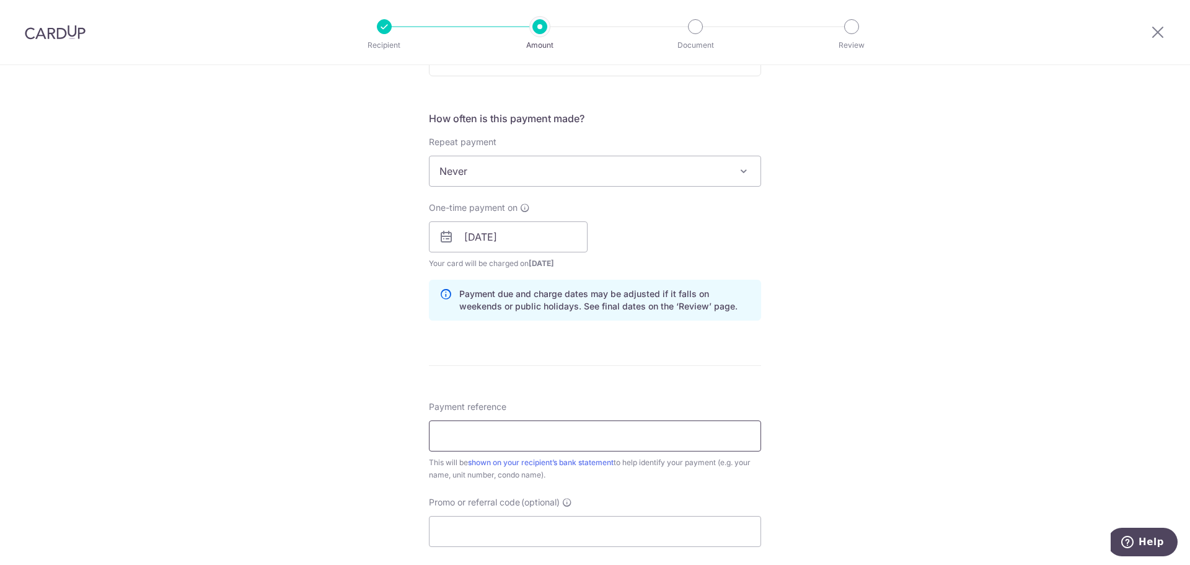
click at [552, 431] on input "Payment reference" at bounding box center [595, 435] width 332 height 31
type input "0311 Commodore"
click at [844, 378] on div "Tell us more about your payment Enter payment amount SGD 4,400.00 4400.00 Selec…" at bounding box center [595, 217] width 1190 height 1172
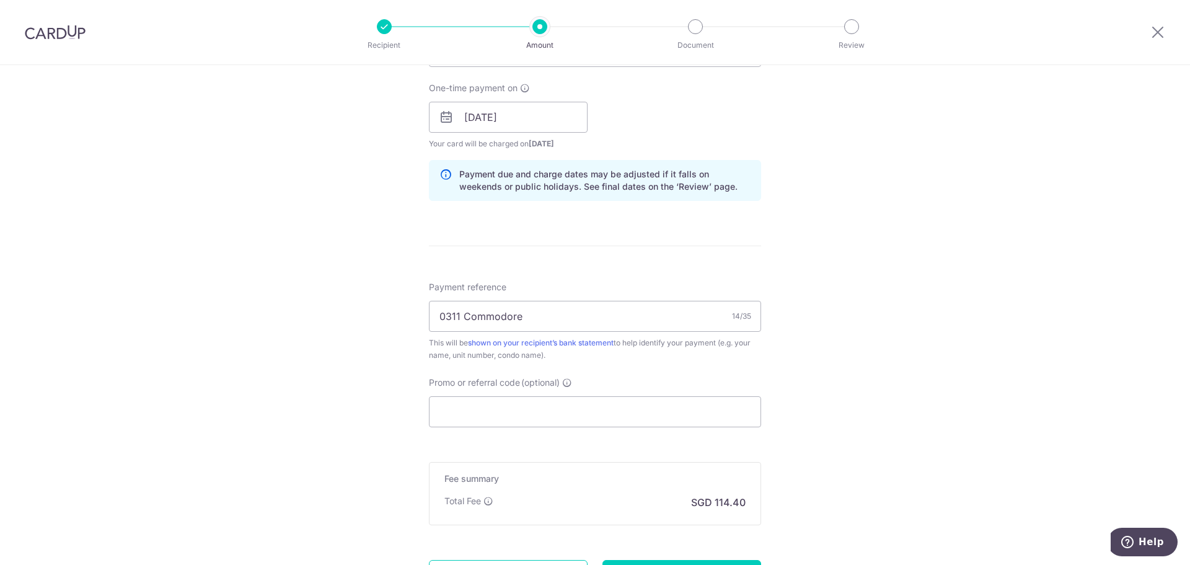
scroll to position [558, 0]
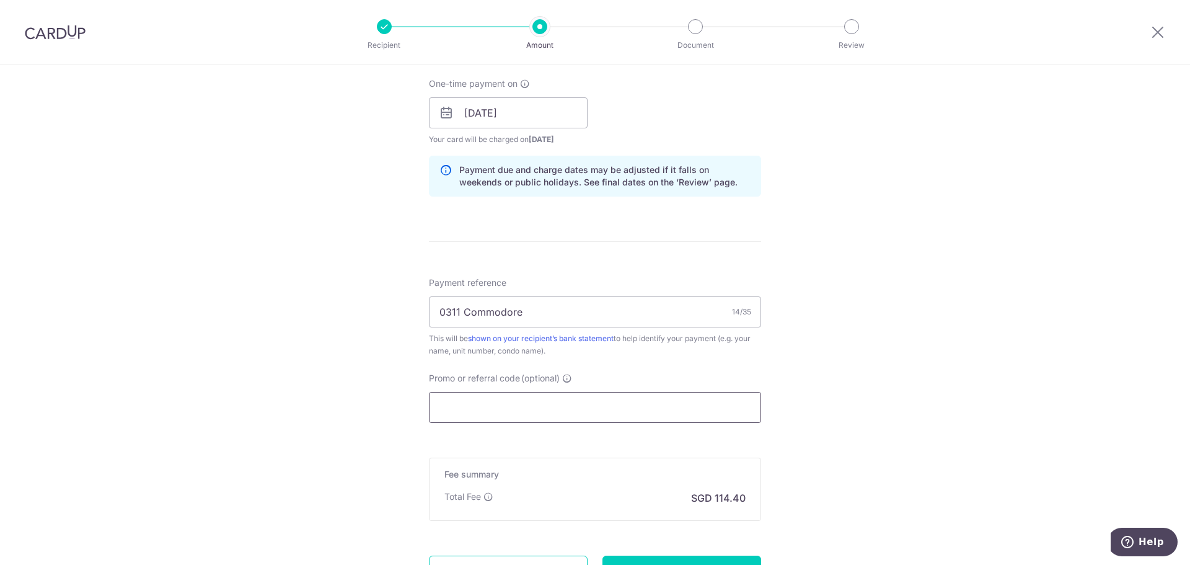
click at [565, 398] on input "Promo or referral code (optional)" at bounding box center [595, 407] width 332 height 31
click at [501, 403] on input "Promo or referral code (optional)" at bounding box center [595, 407] width 332 height 31
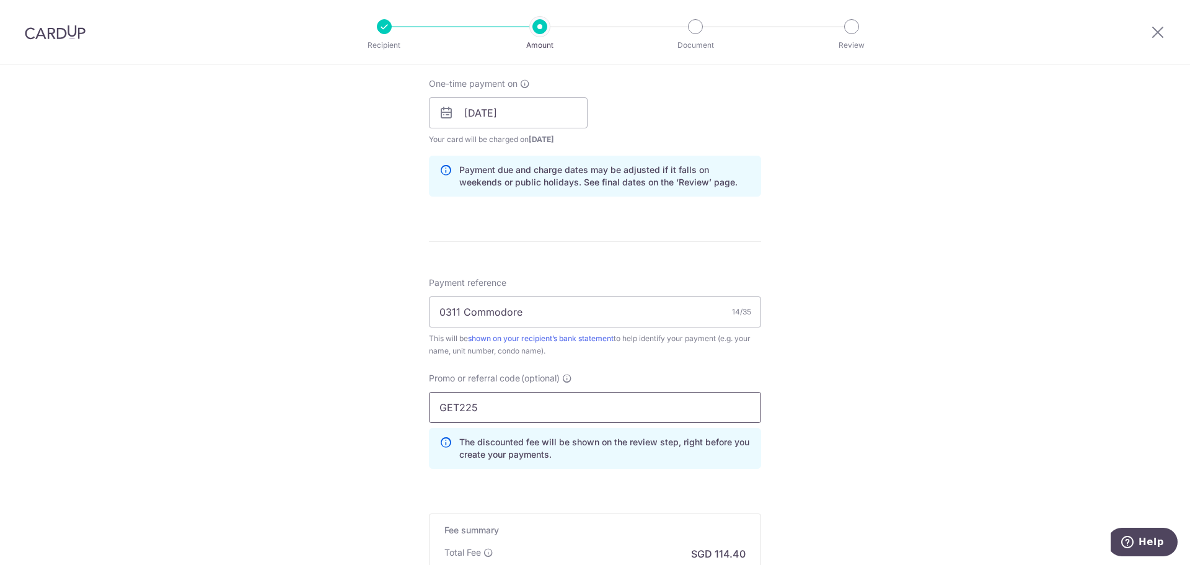
type input "GET225"
click at [896, 393] on div "Tell us more about your payment Enter payment amount SGD 4,400.00 4400.00 Selec…" at bounding box center [595, 121] width 1190 height 1228
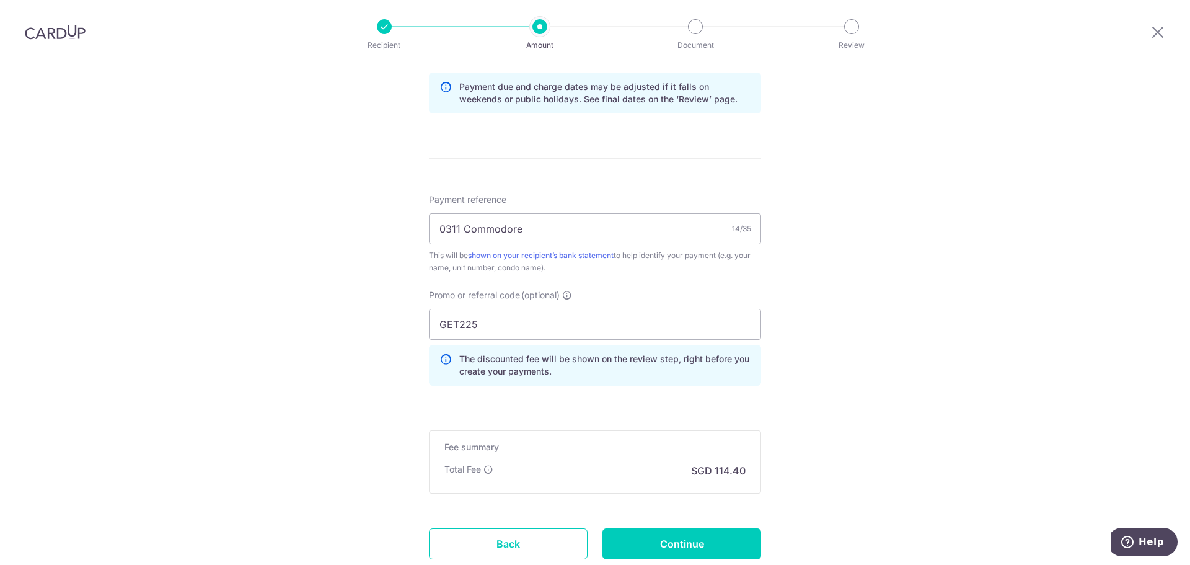
scroll to position [682, 0]
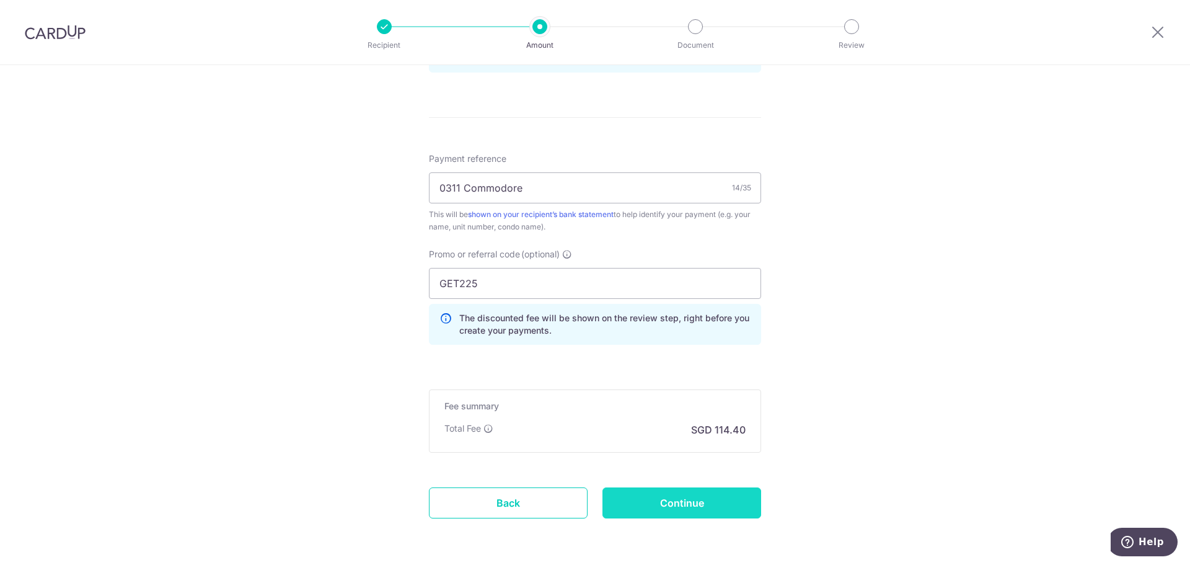
click at [691, 507] on input "Continue" at bounding box center [681, 502] width 159 height 31
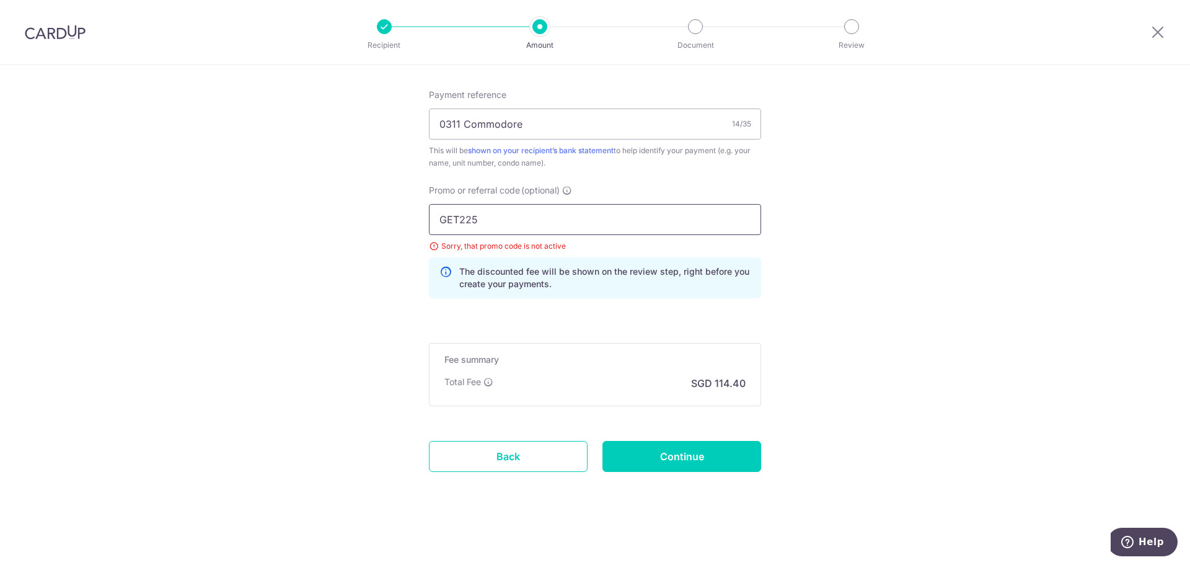
drag, startPoint x: 483, startPoint y: 220, endPoint x: 368, endPoint y: 222, distance: 114.7
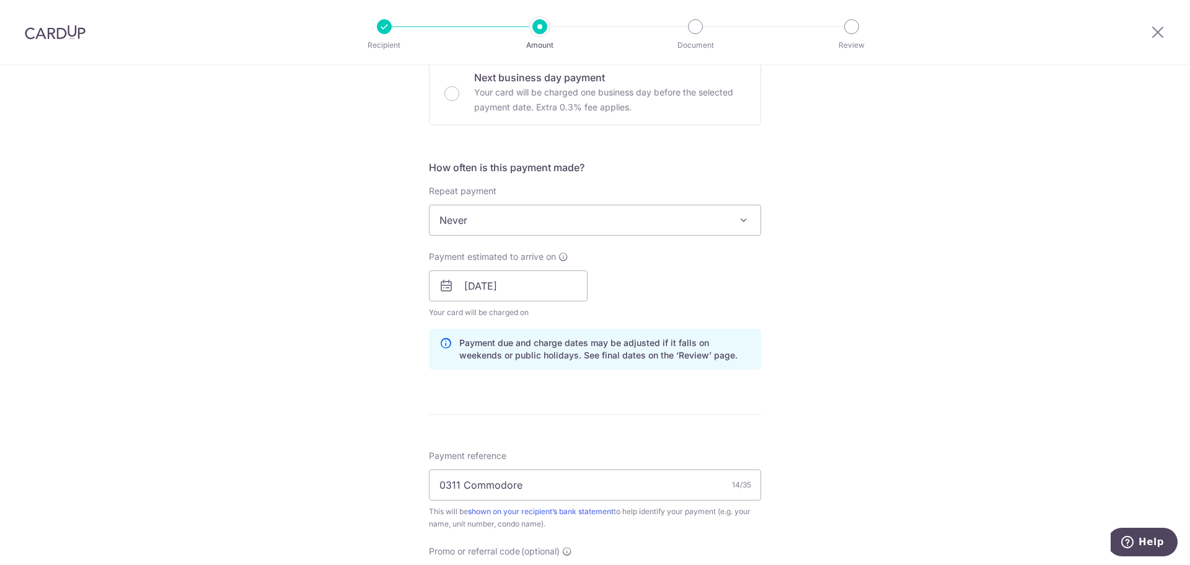
scroll to position [380, 0]
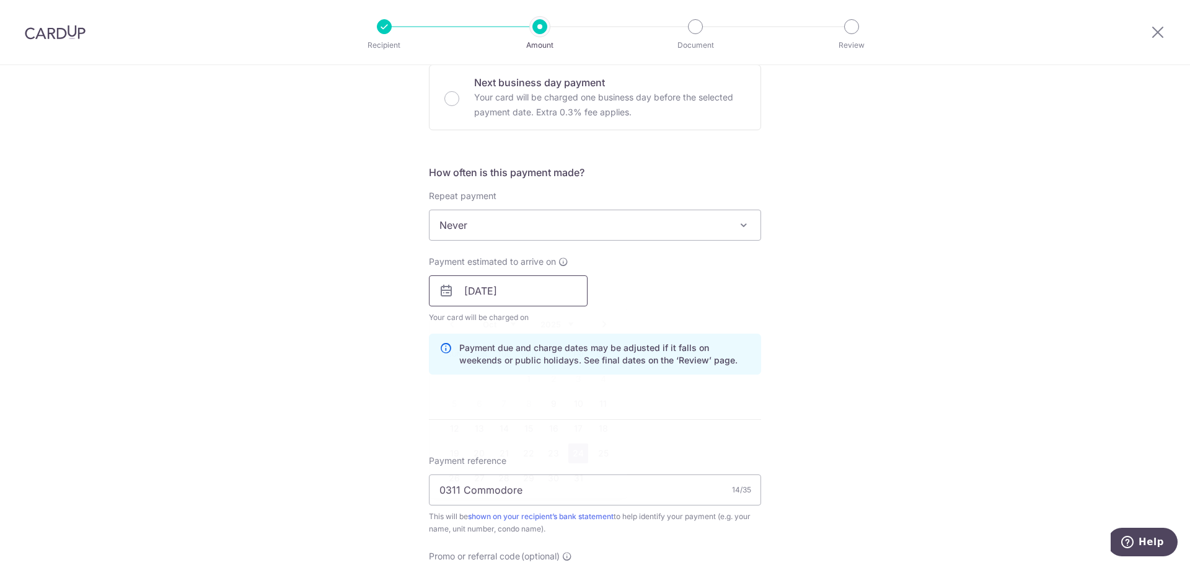
click at [537, 286] on input "[DATE]" at bounding box center [508, 290] width 159 height 31
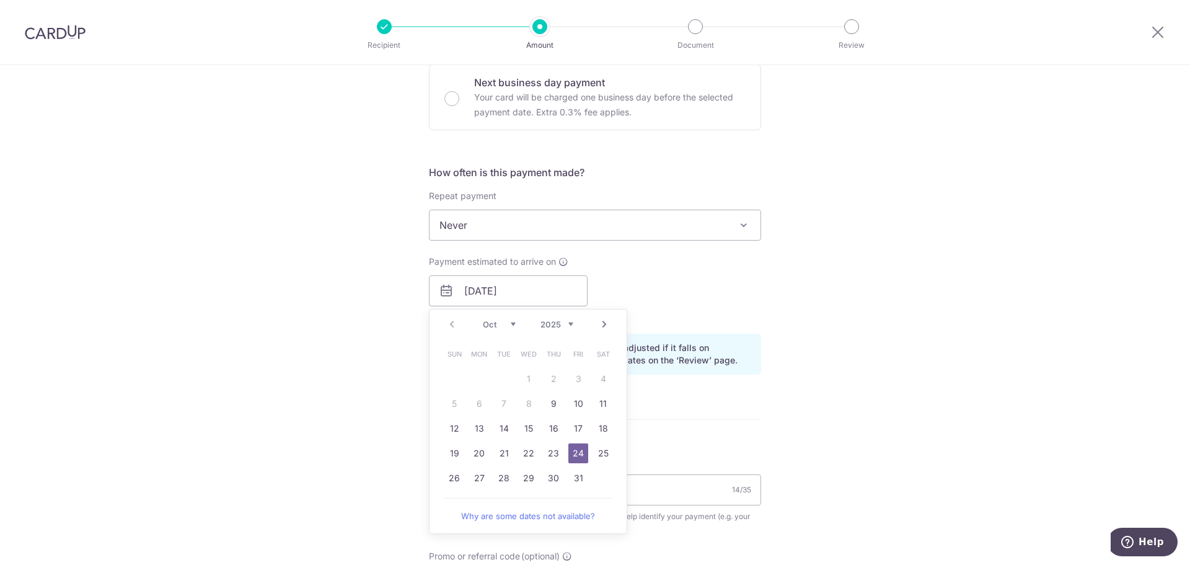
click at [811, 306] on div "Tell us more about your payment Enter payment amount SGD 4,400.00 4400.00 Selec…" at bounding box center [595, 279] width 1190 height 1189
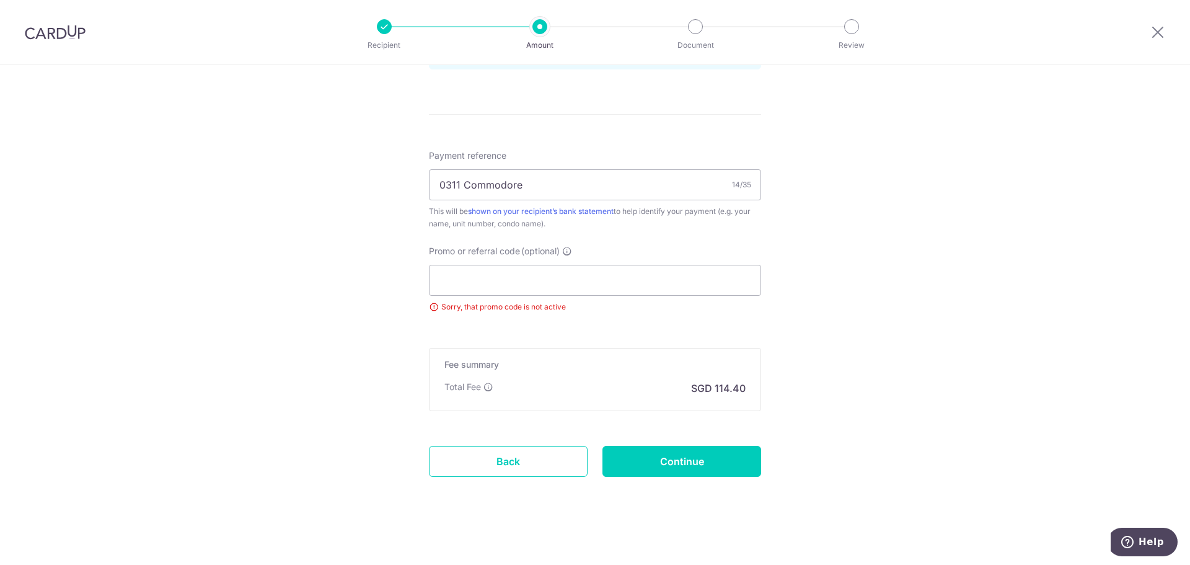
scroll to position [690, 0]
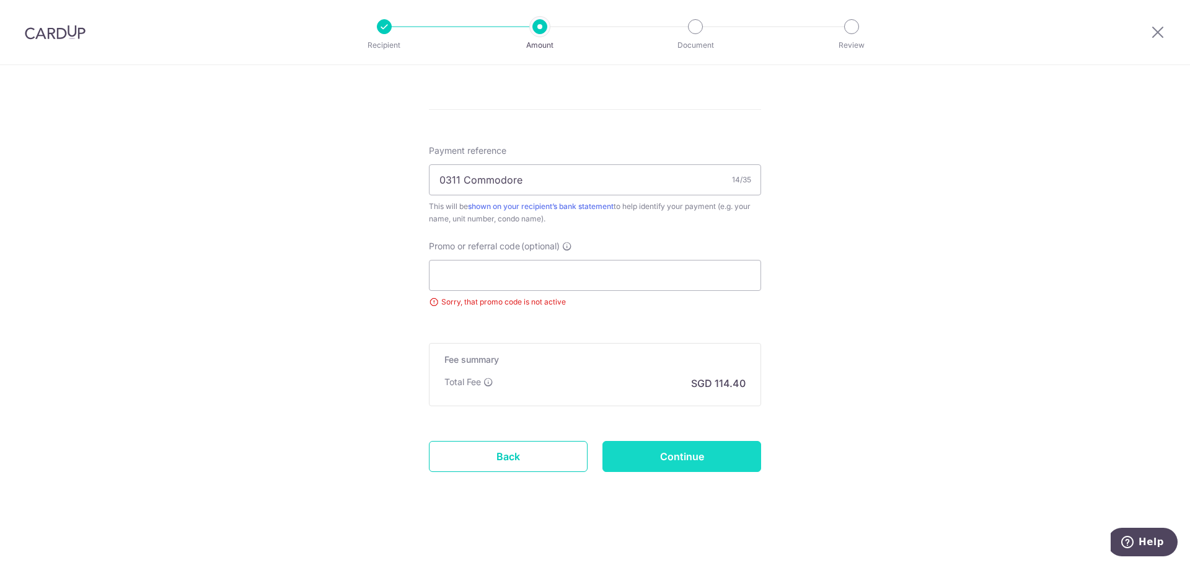
click at [703, 459] on input "Continue" at bounding box center [681, 456] width 159 height 31
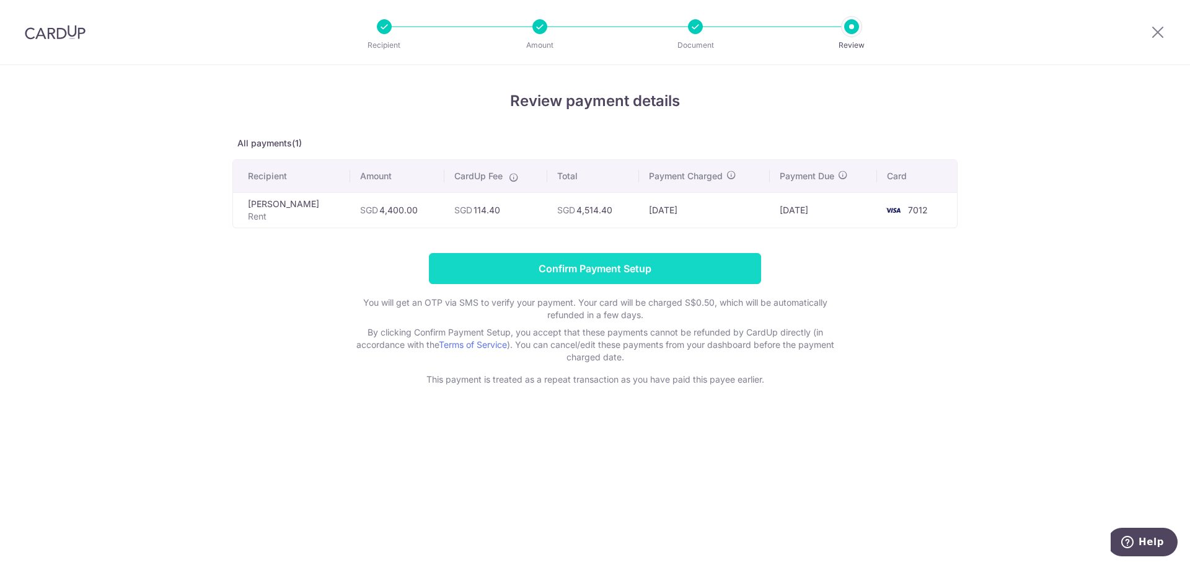
click at [561, 276] on input "Confirm Payment Setup" at bounding box center [595, 268] width 332 height 31
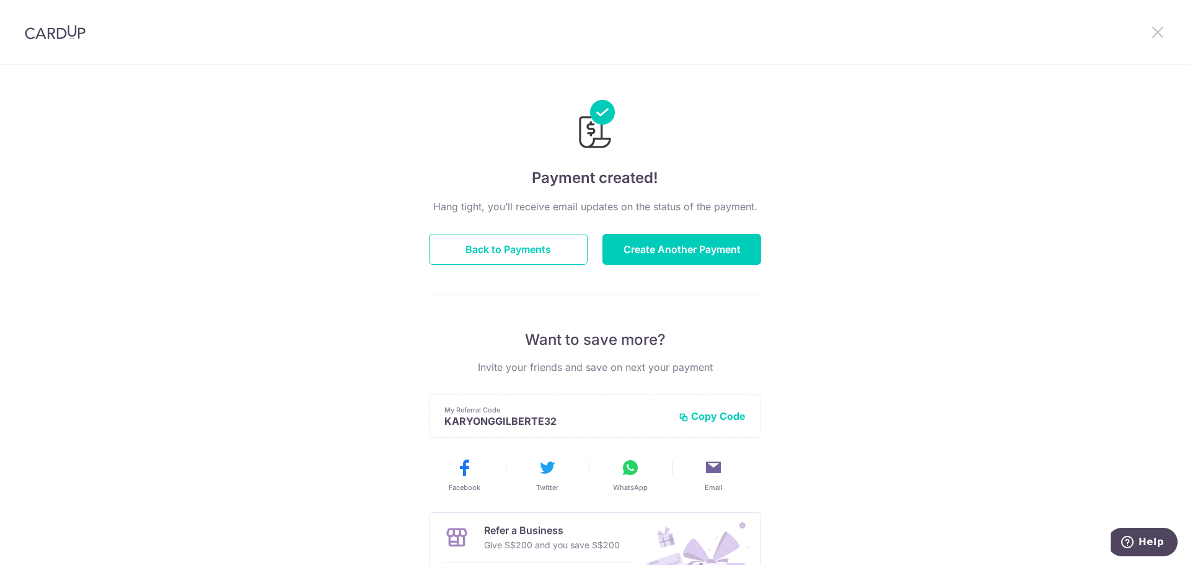
click at [1161, 33] on icon at bounding box center [1157, 31] width 15 height 15
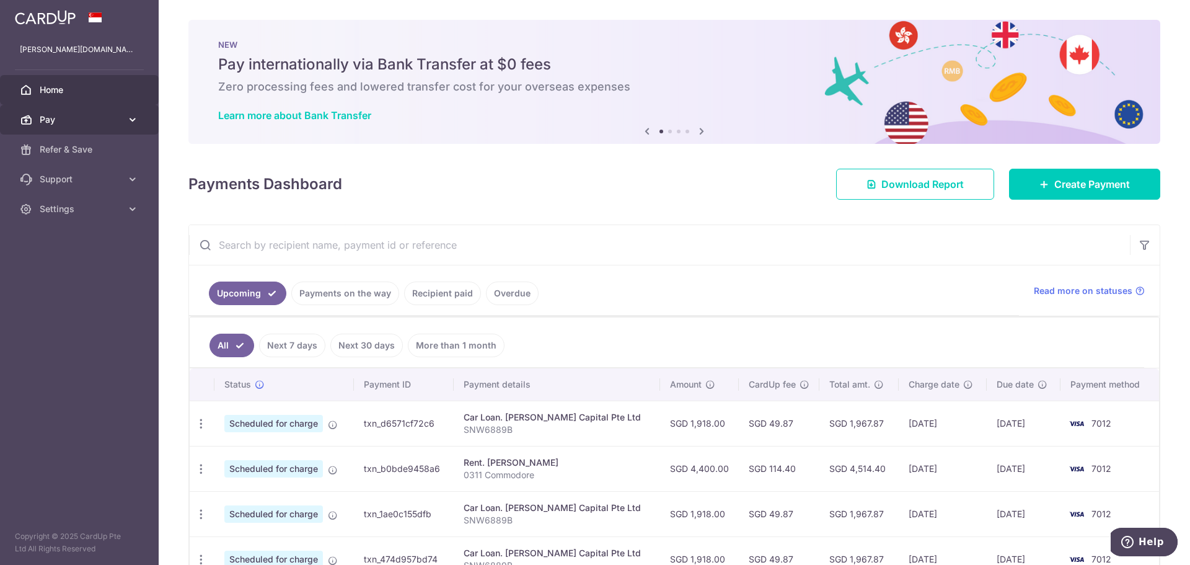
click at [134, 117] on icon at bounding box center [132, 119] width 12 height 12
click at [58, 90] on span "Home" at bounding box center [81, 90] width 82 height 12
